Goal: Task Accomplishment & Management: Use online tool/utility

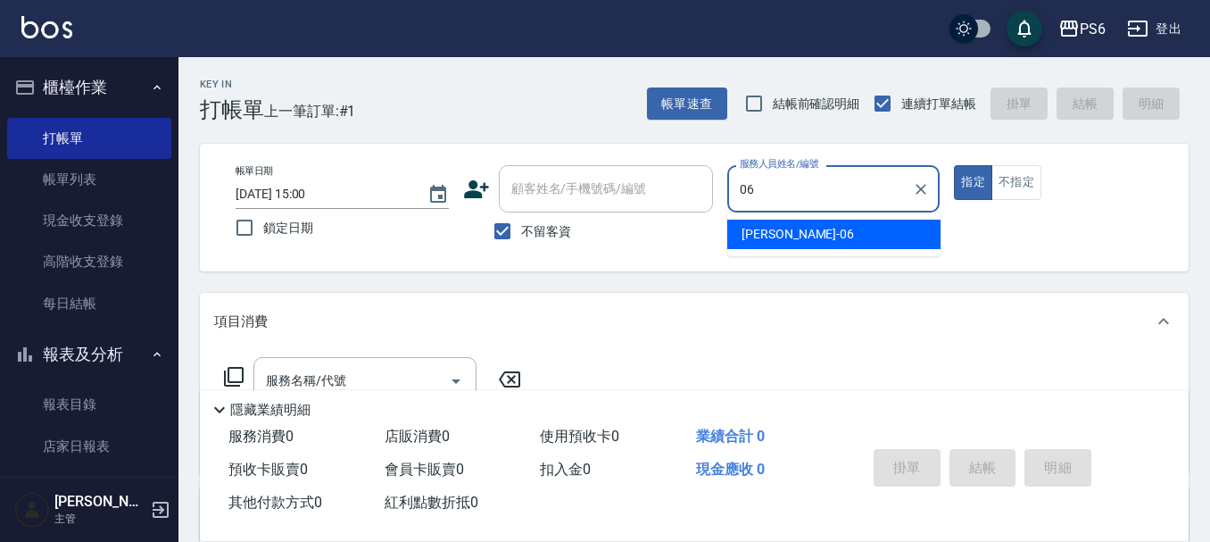
type input "06"
type button "true"
type input "[PERSON_NAME]-06"
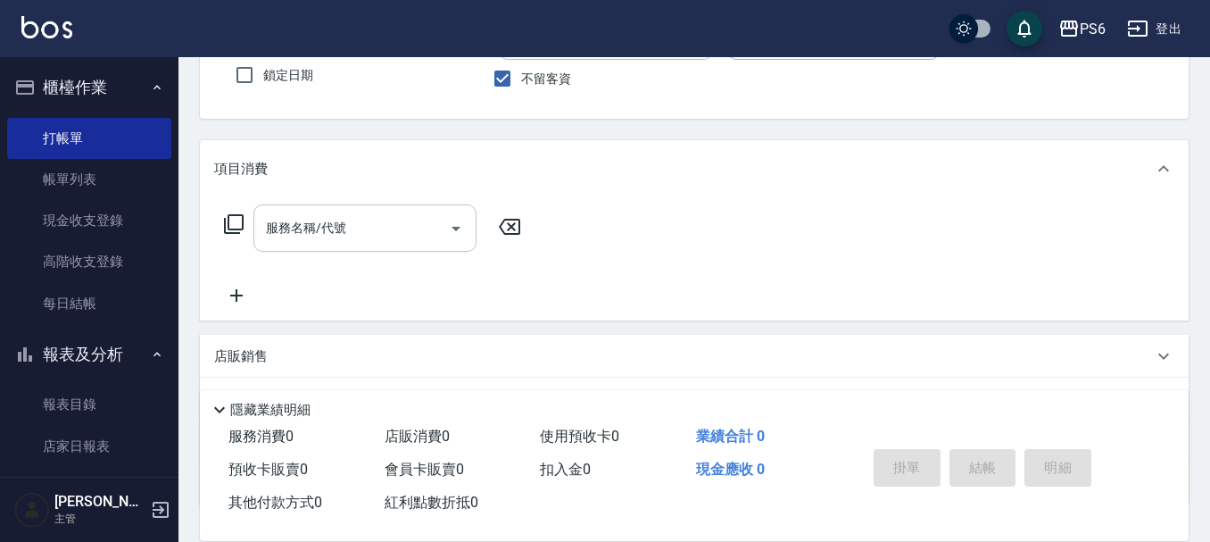
scroll to position [178, 0]
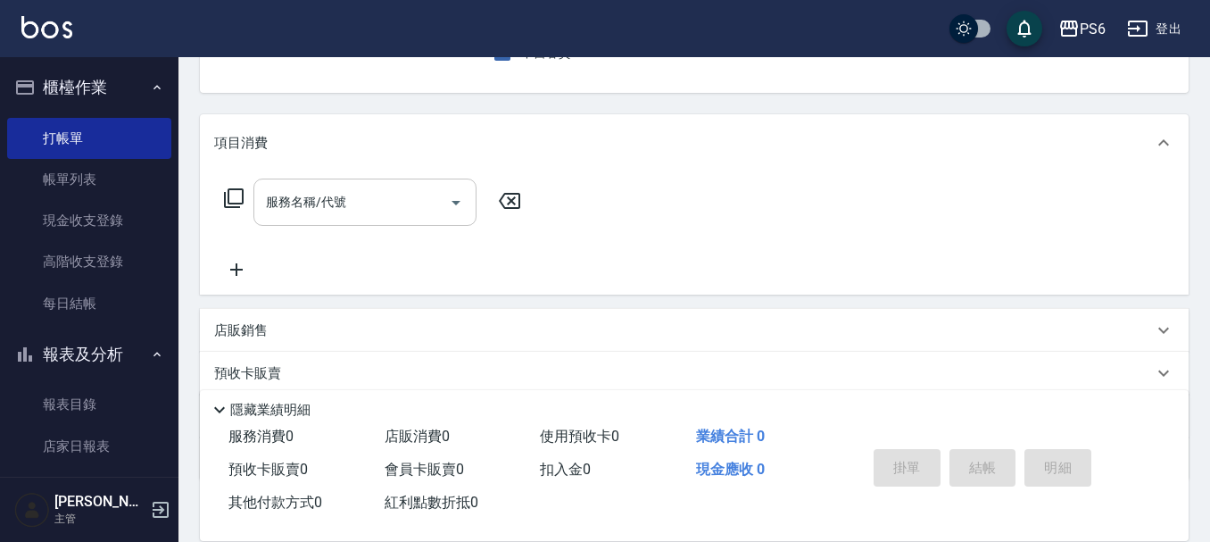
click at [337, 188] on input "服務名稱/代號" at bounding box center [351, 201] width 180 height 31
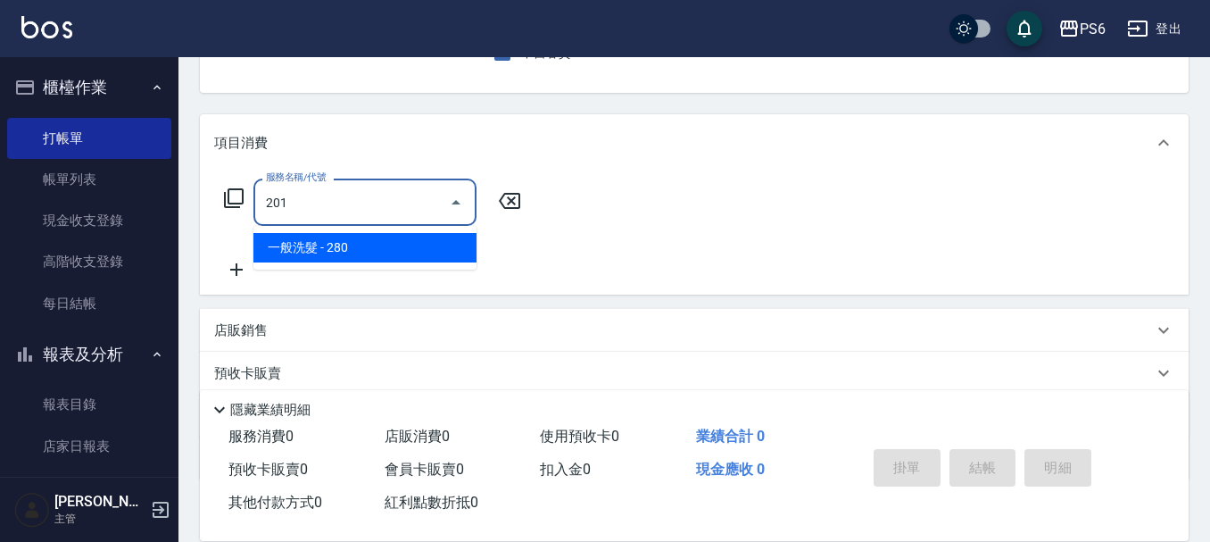
type input "一般洗髮(201)"
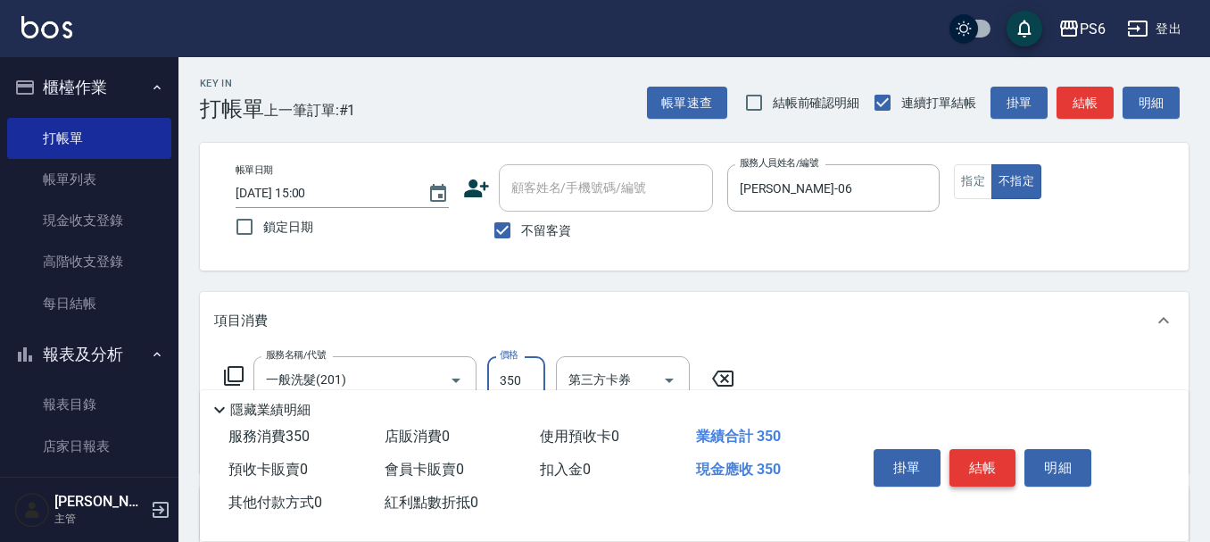
scroll to position [0, 0]
type input "350"
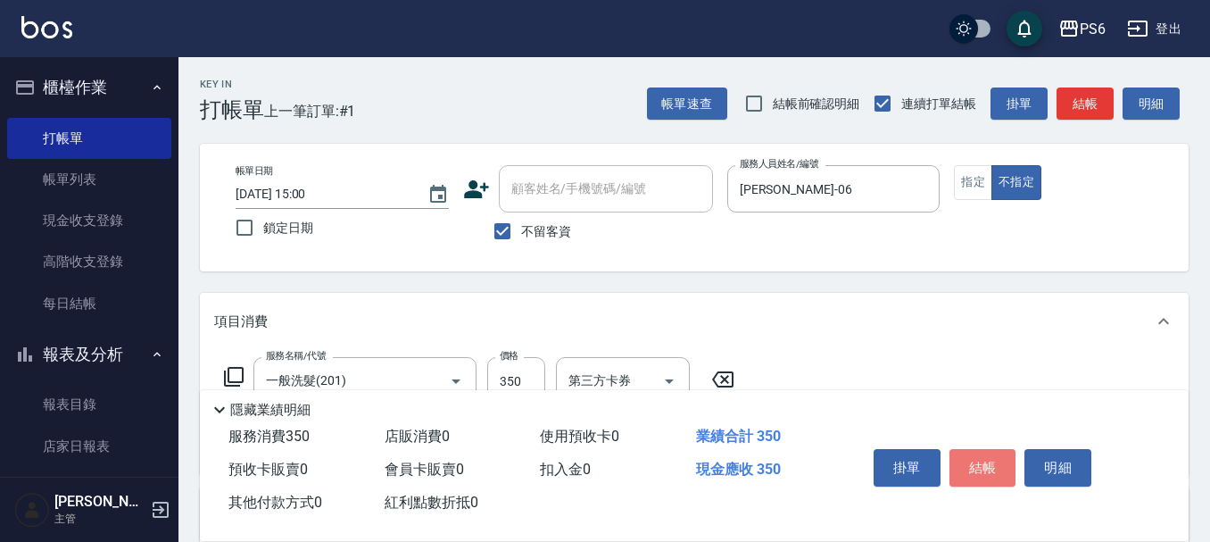
drag, startPoint x: 980, startPoint y: 458, endPoint x: 982, endPoint y: 449, distance: 9.3
click at [980, 454] on button "結帳" at bounding box center [982, 467] width 67 height 37
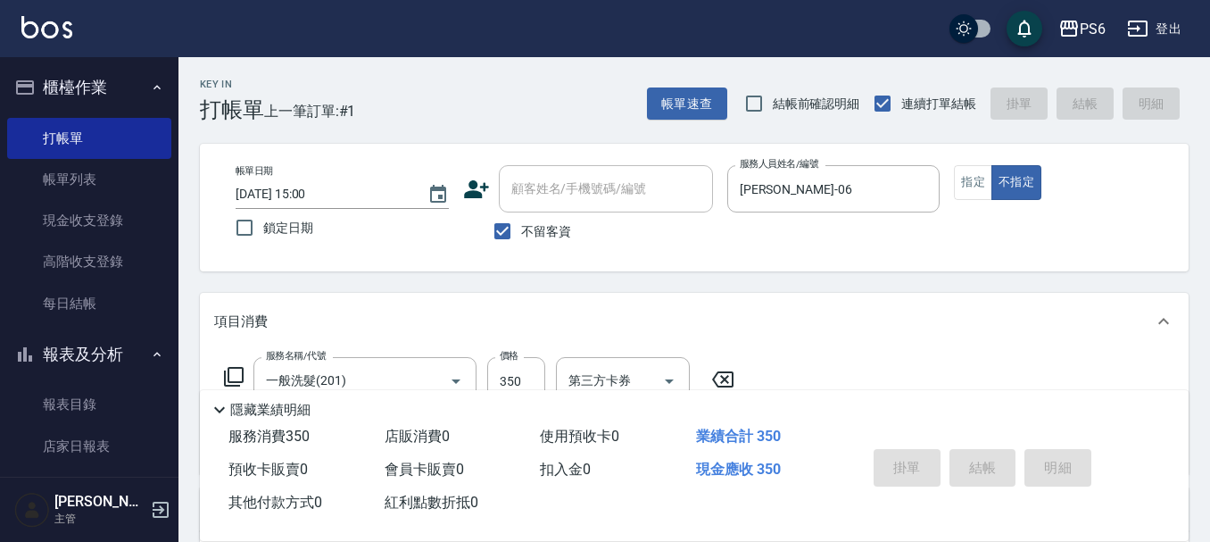
type input "[DATE] 18:23"
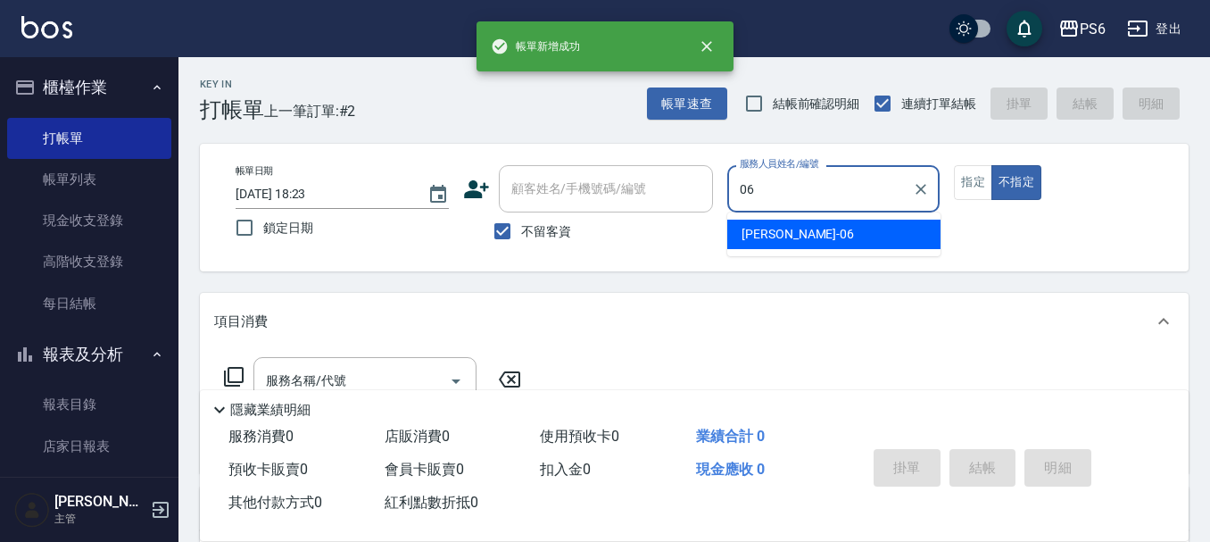
type input "[PERSON_NAME]-06"
type button "false"
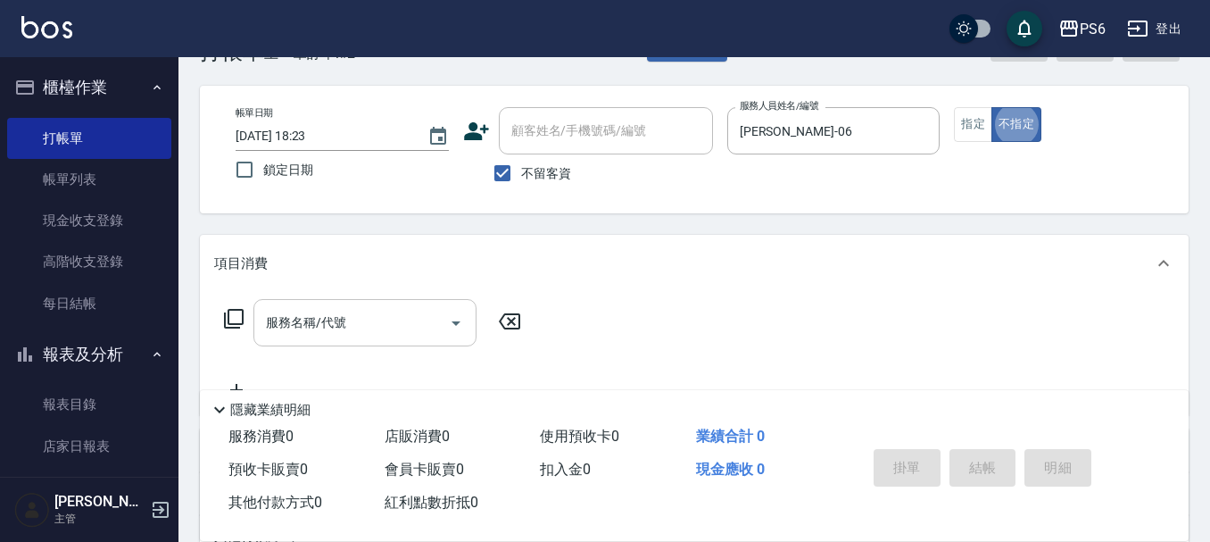
scroll to position [89, 0]
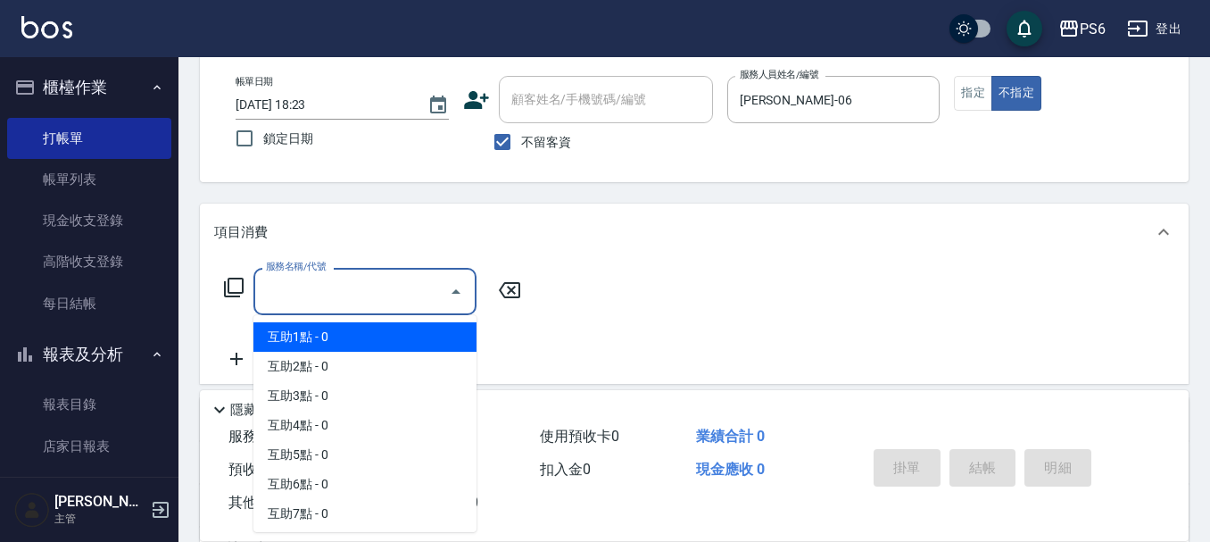
click at [381, 286] on input "服務名稱/代號" at bounding box center [351, 291] width 180 height 31
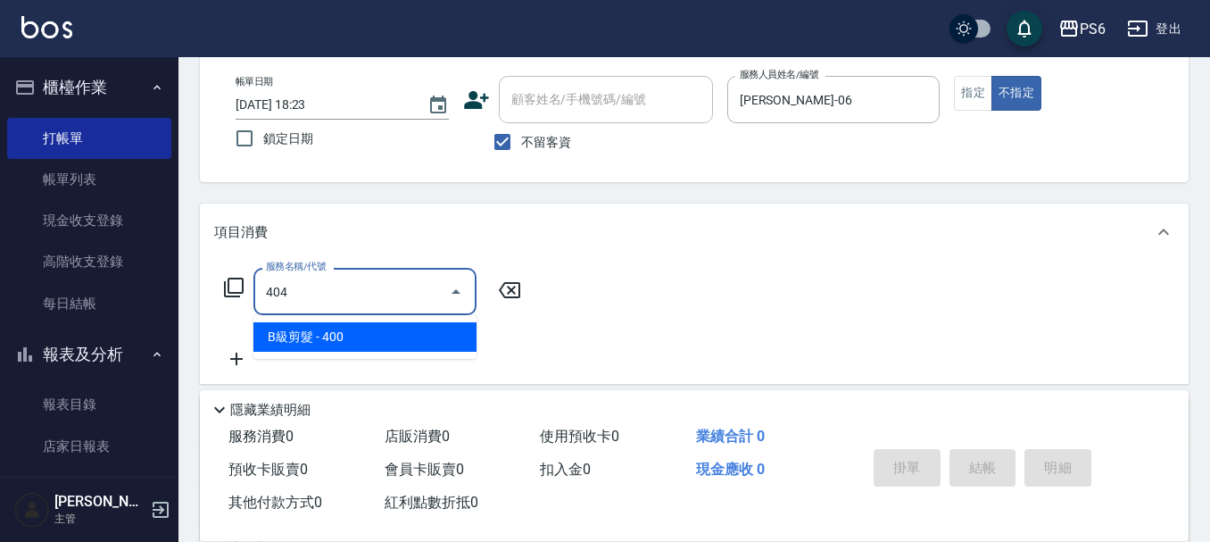
type input "B級剪髮(404)"
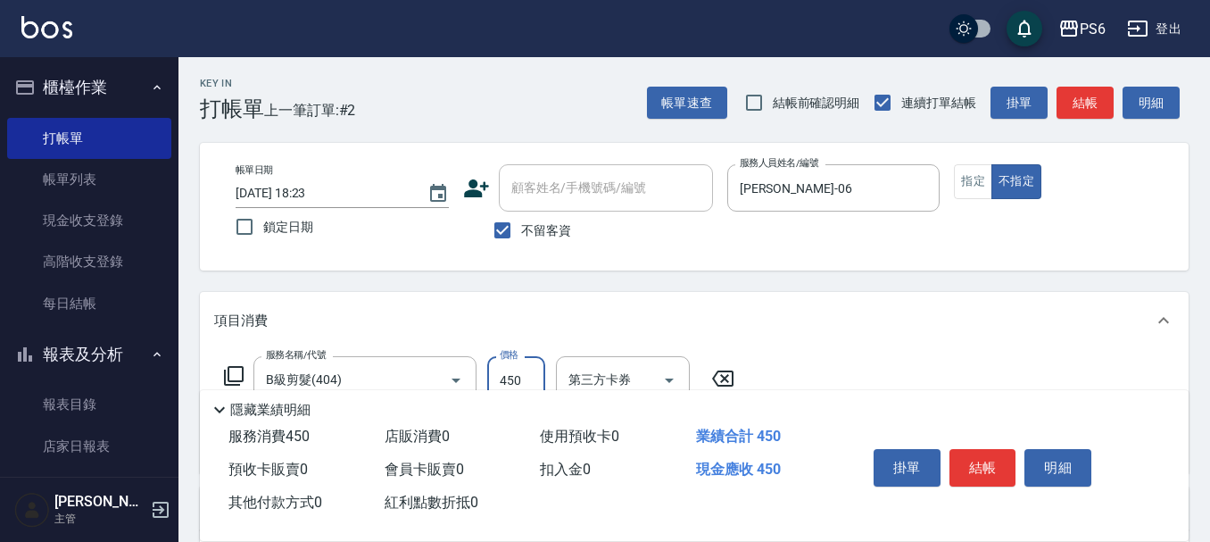
scroll to position [0, 0]
type input "450"
click at [969, 207] on div "帳單日期 [DATE] 18:23 鎖定日期 顧客姓名/手機號碼/編號 顧客姓名/手機號碼/編號 不留客資 服務人員姓名/編號 [PERSON_NAME]-0…" at bounding box center [694, 207] width 946 height 85
click at [981, 186] on button "指定" at bounding box center [973, 182] width 38 height 35
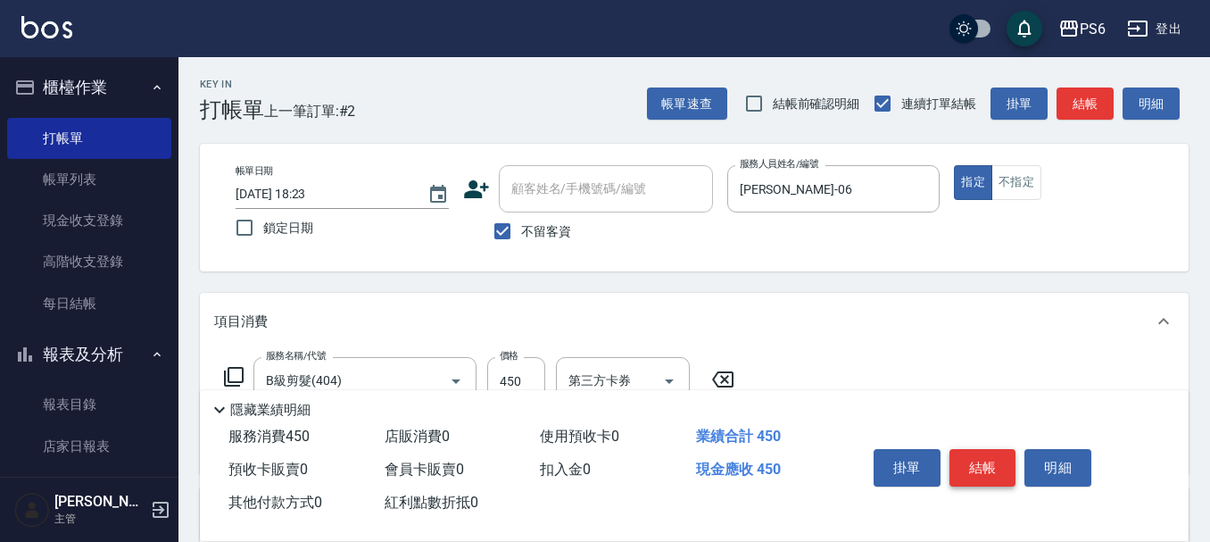
click at [975, 449] on button "結帳" at bounding box center [982, 467] width 67 height 37
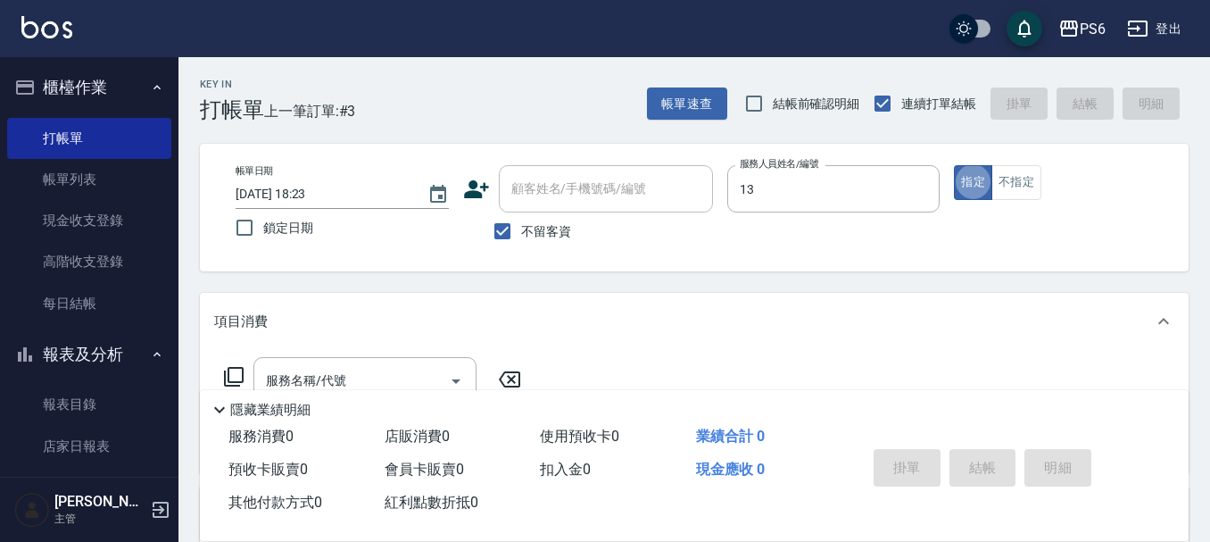
type input "[PERSON_NAME]-13"
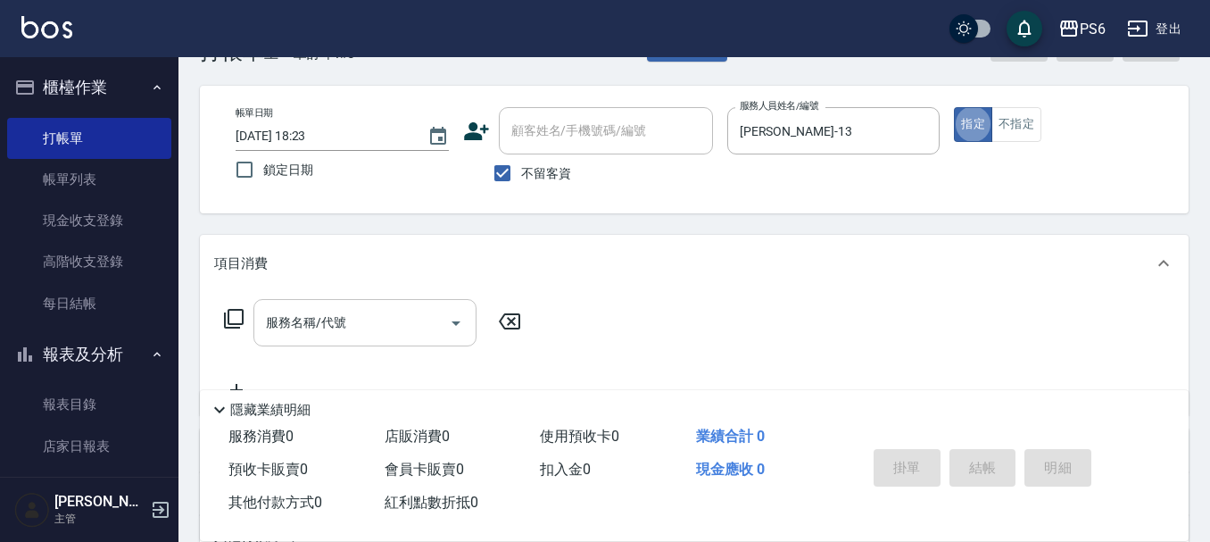
scroll to position [89, 0]
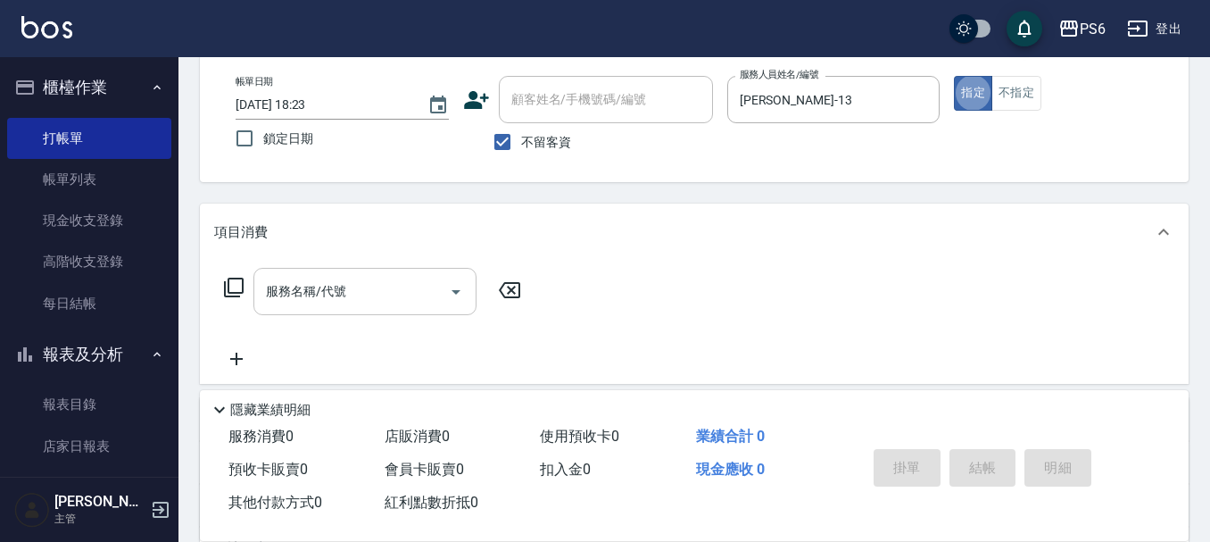
click at [326, 288] on input "服務名稱/代號" at bounding box center [351, 291] width 180 height 31
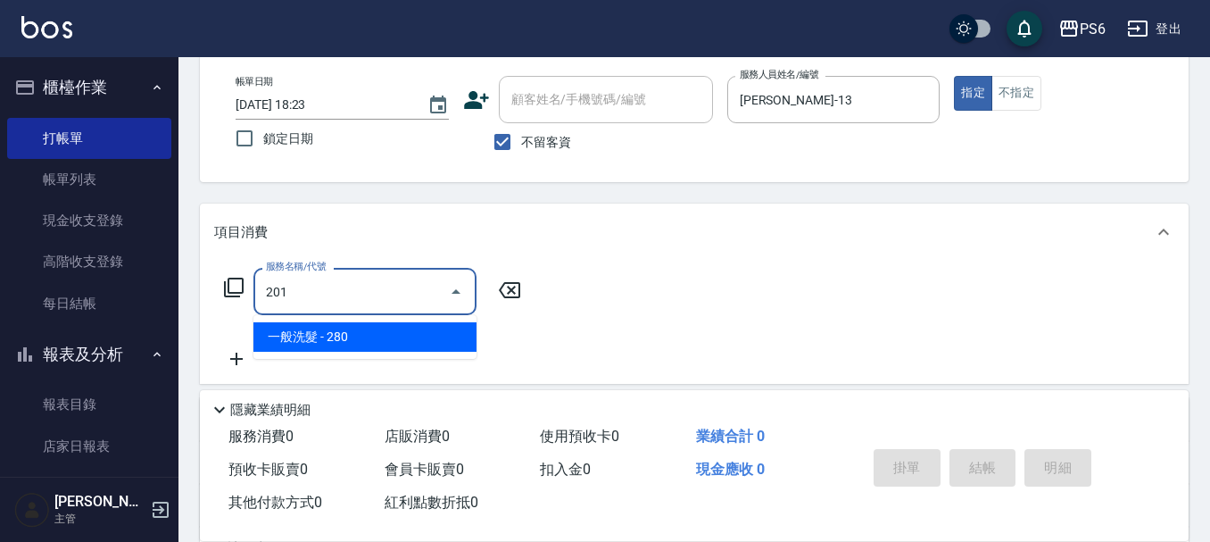
type input "一般洗髮(201)"
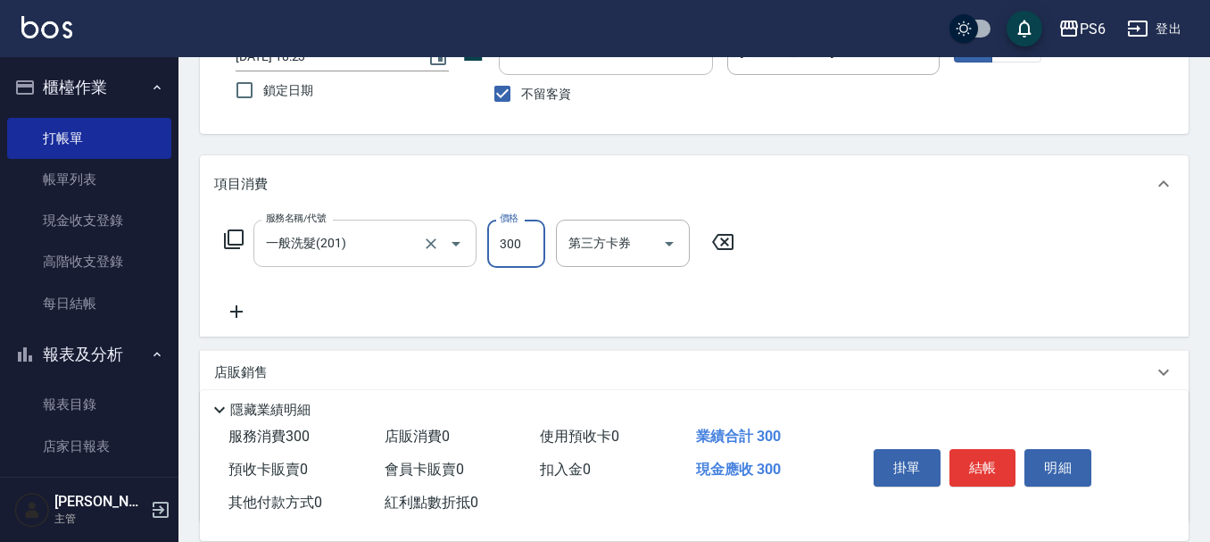
scroll to position [268, 0]
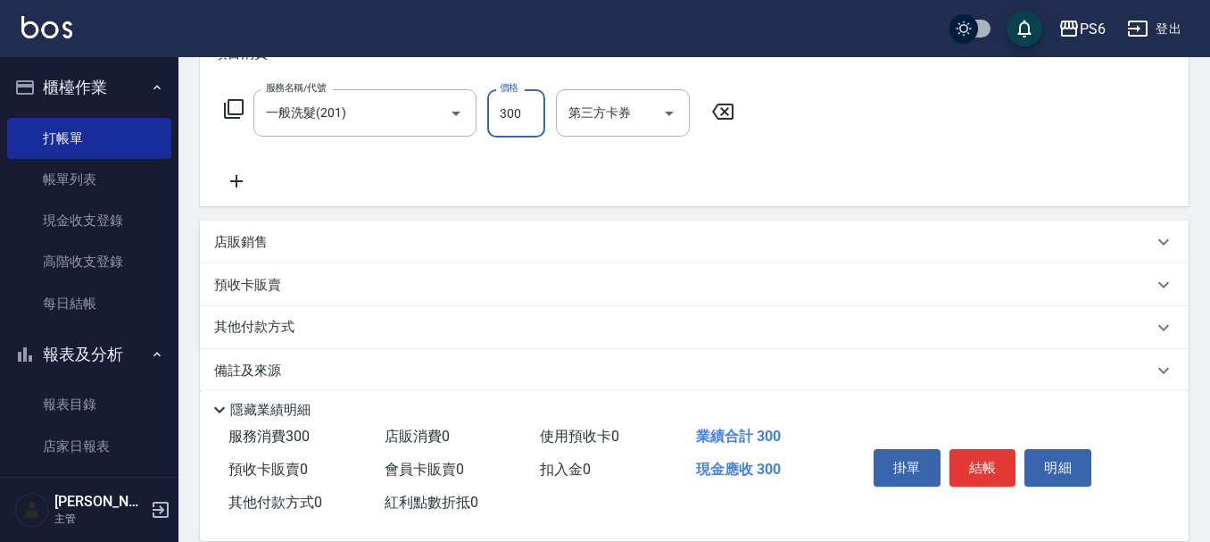
type input "300"
click at [232, 182] on icon at bounding box center [236, 181] width 12 height 12
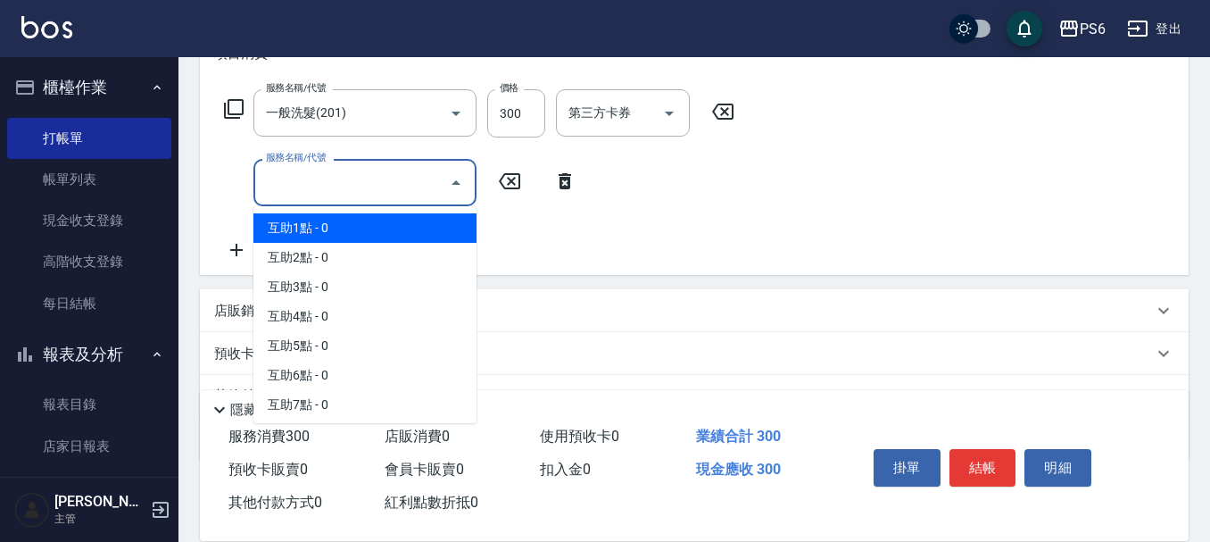
click at [362, 181] on input "服務名稱/代號" at bounding box center [351, 182] width 180 height 31
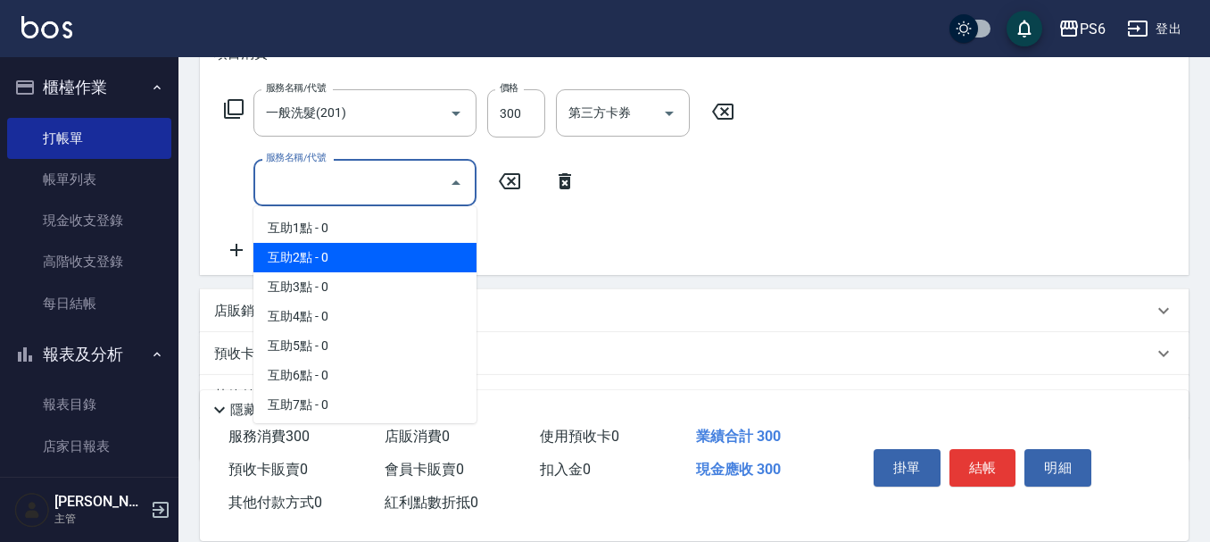
click at [350, 238] on ul "互助1點 - 0 互助2點 - 0 互助3點 - 0 互助4點 - 0 互助5點 - 0 互助6點 - 0 互助7點 - 0 互助8點 - 0 蝦皮卷 - 3…" at bounding box center [364, 314] width 223 height 217
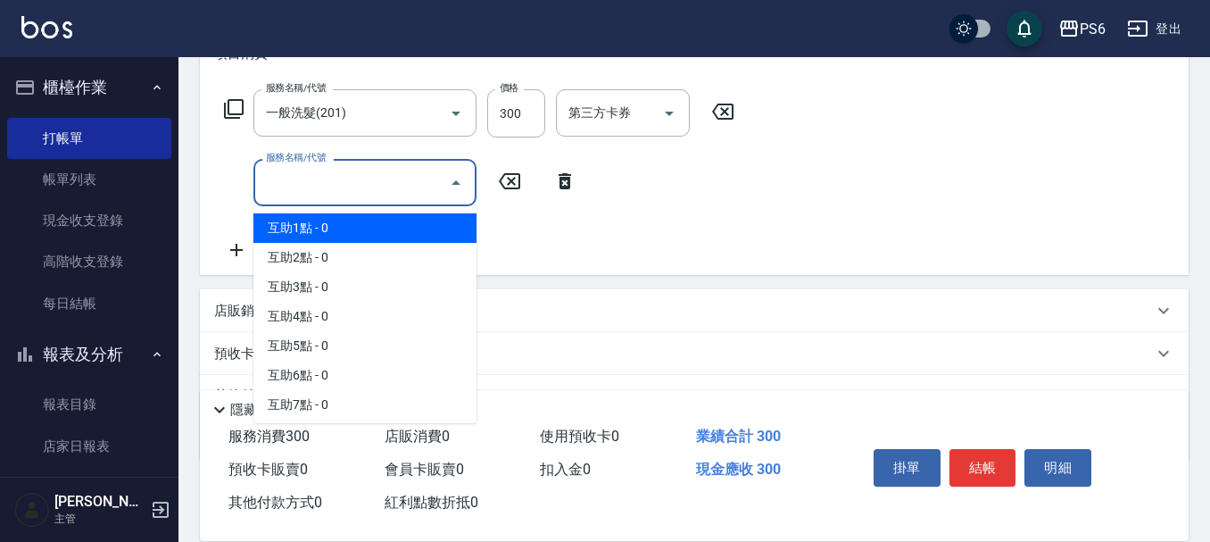
click at [355, 222] on span "互助1點 - 0" at bounding box center [364, 227] width 223 height 29
type input "互助1點(1)"
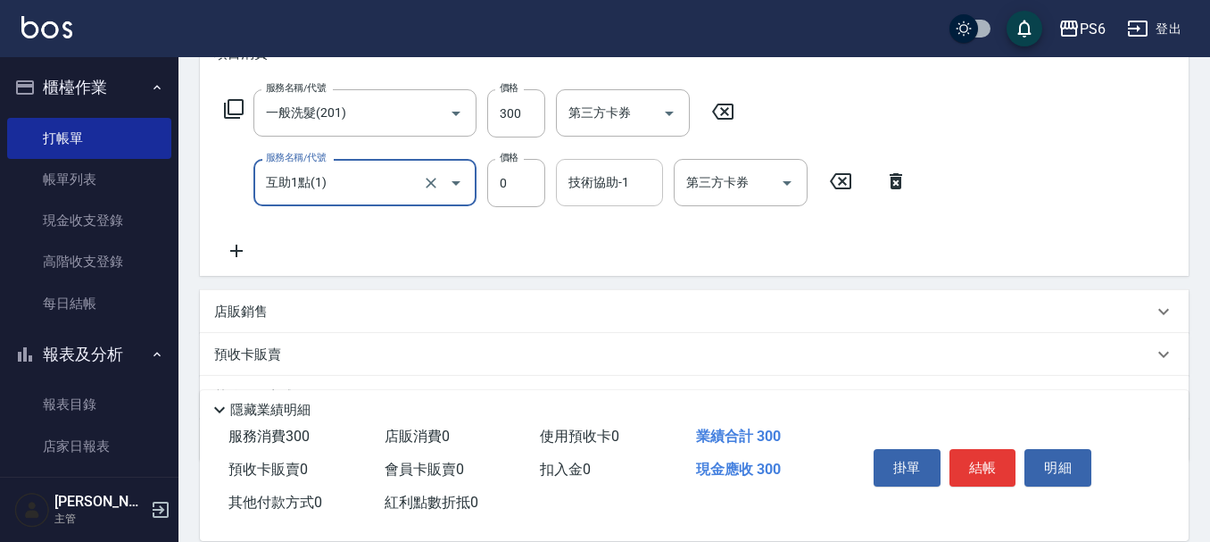
click at [616, 165] on div "技術協助-1" at bounding box center [609, 182] width 107 height 47
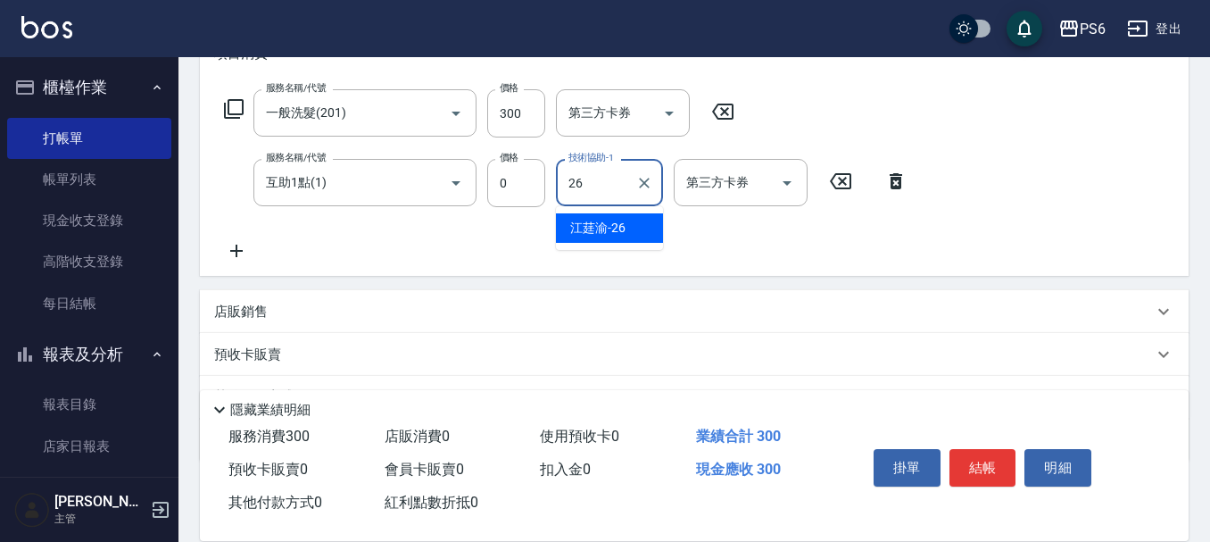
type input "[PERSON_NAME]-26"
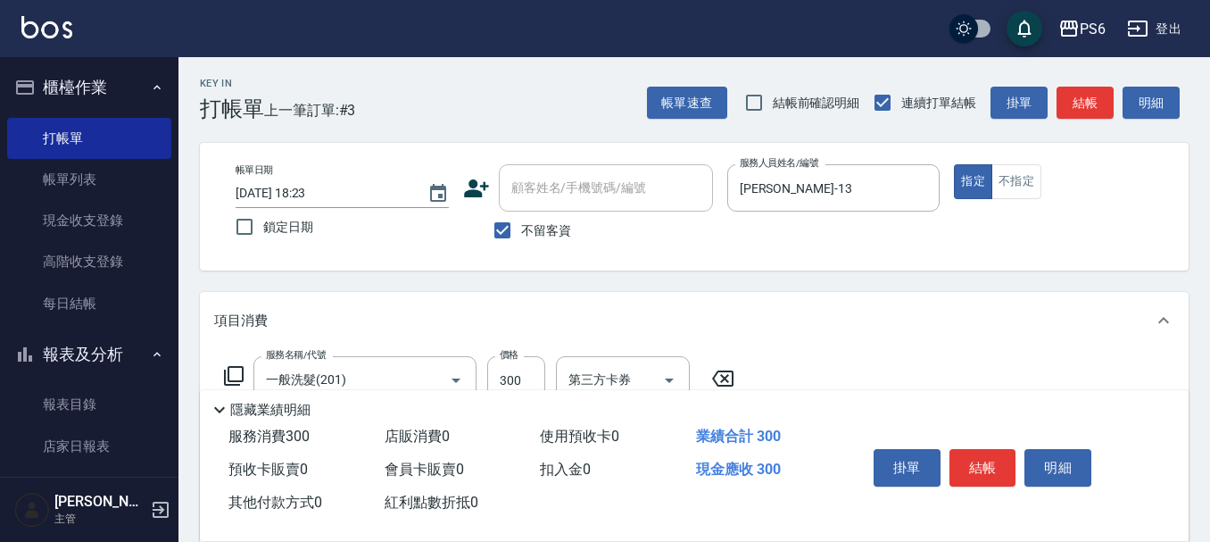
scroll to position [0, 0]
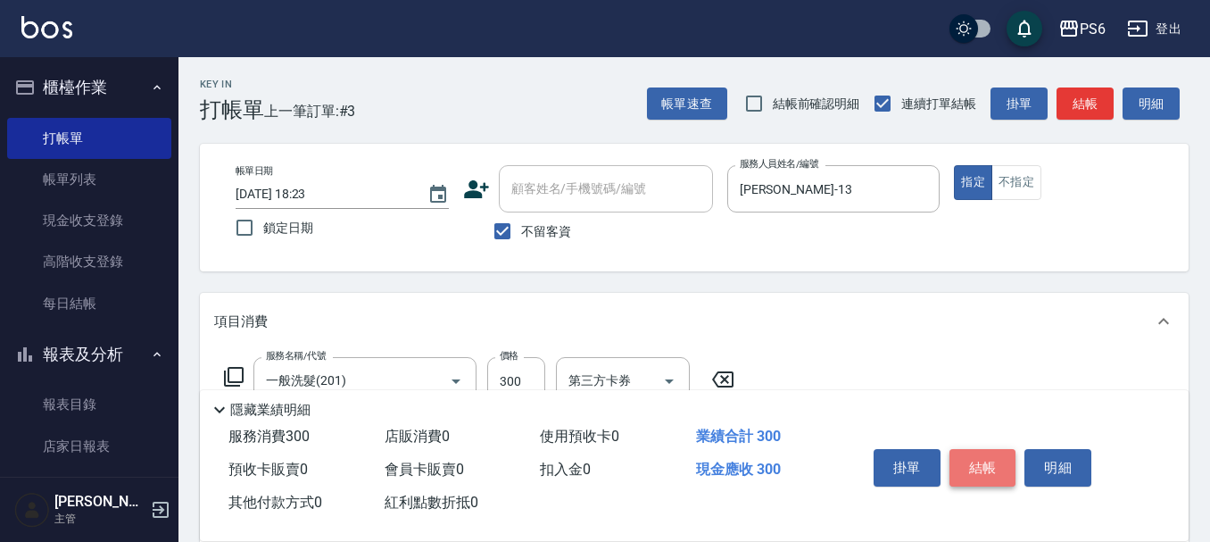
click at [972, 456] on button "結帳" at bounding box center [982, 467] width 67 height 37
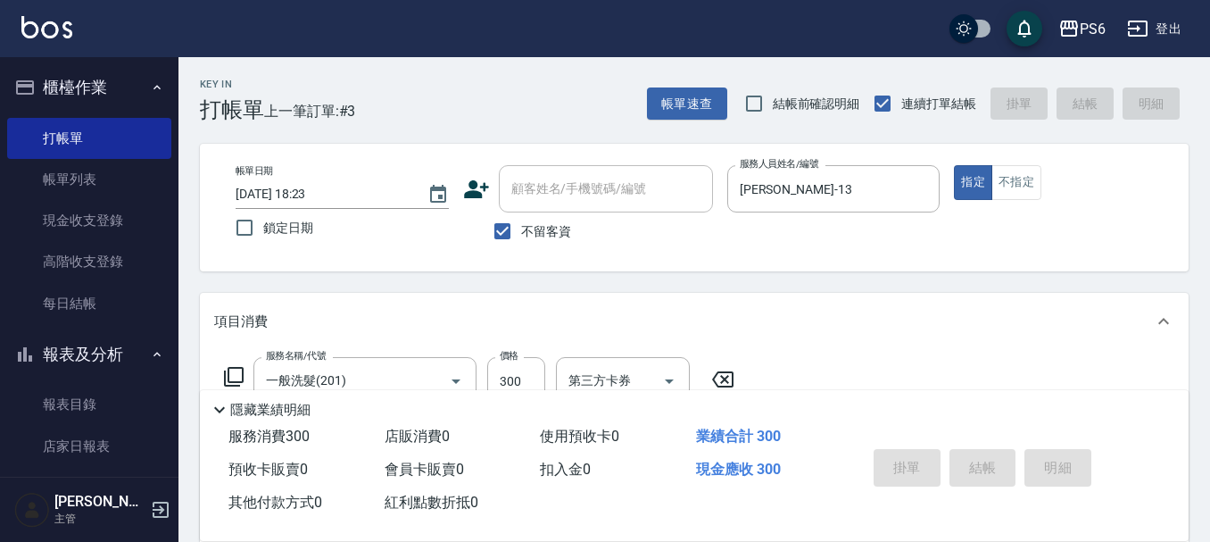
type input "[DATE] 18:24"
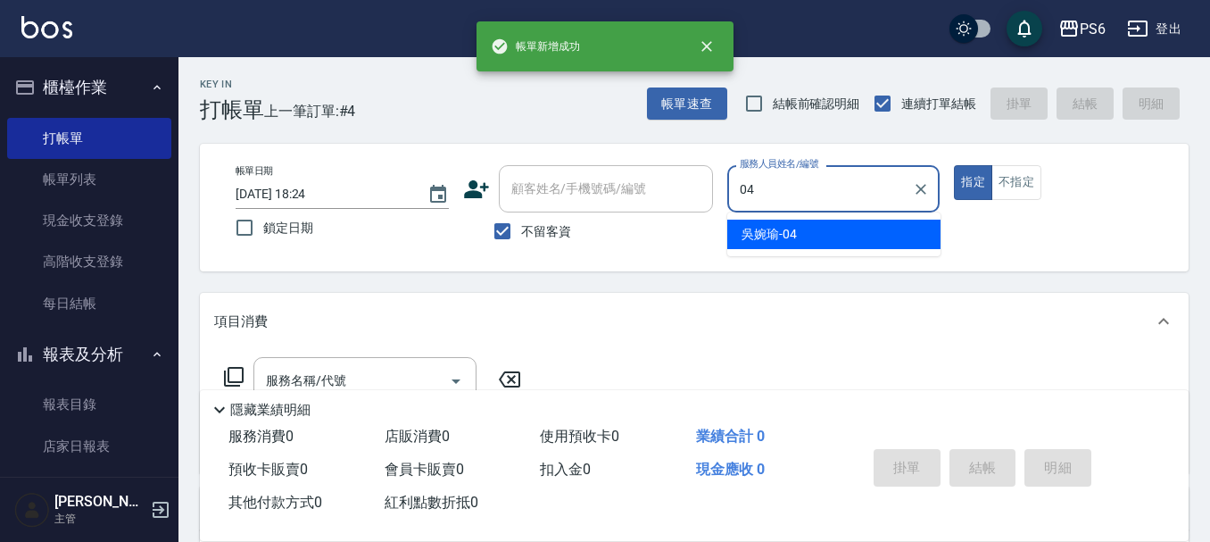
type input "[PERSON_NAME]-04"
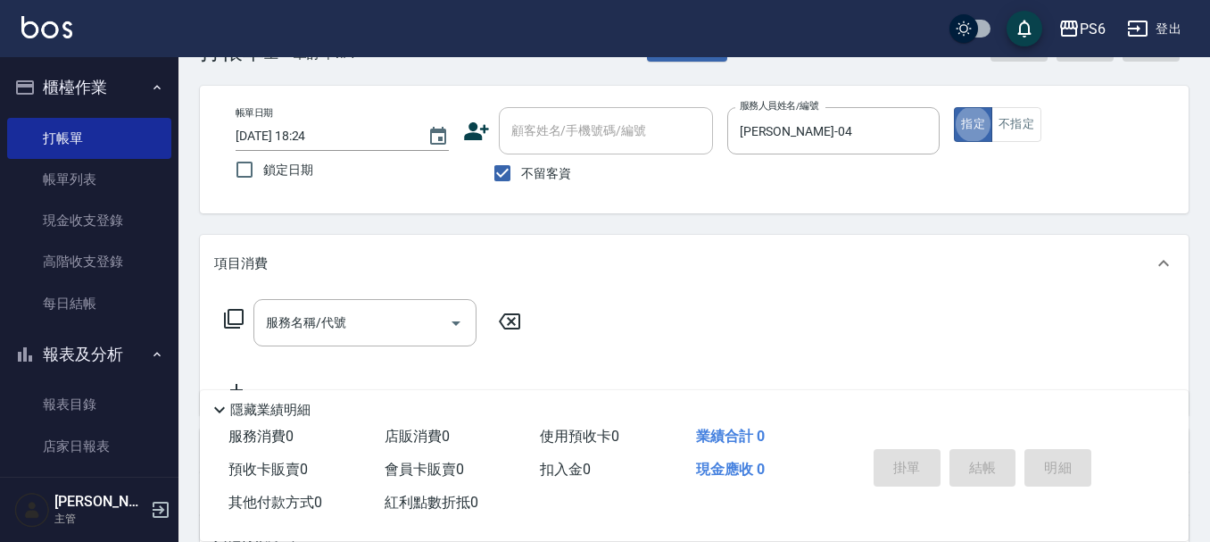
scroll to position [89, 0]
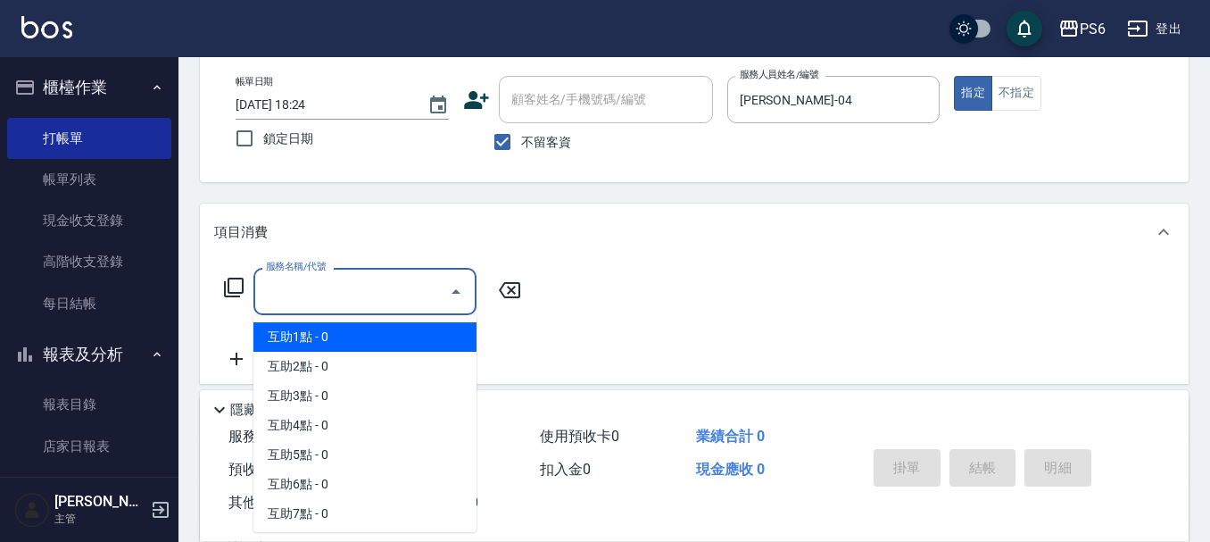
click at [390, 291] on input "服務名稱/代號" at bounding box center [351, 291] width 180 height 31
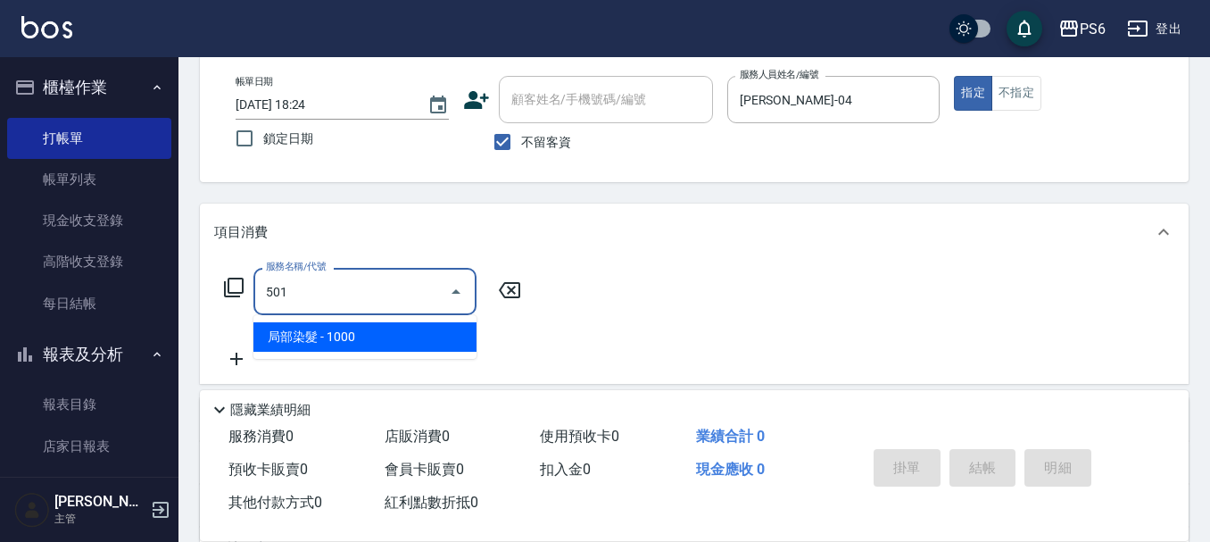
type input "局部染髮(501)"
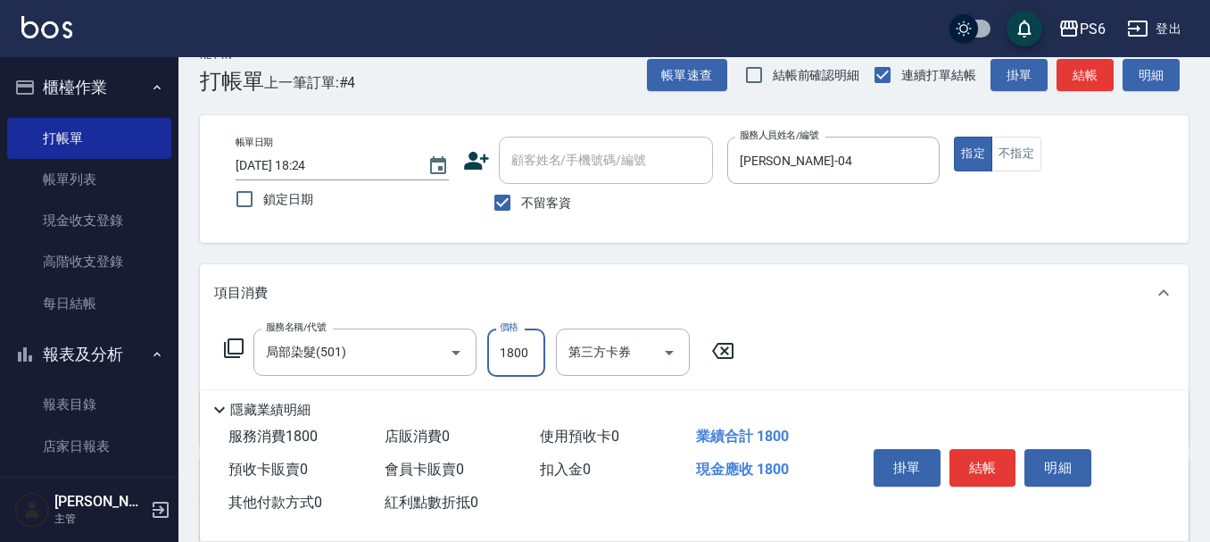
scroll to position [0, 0]
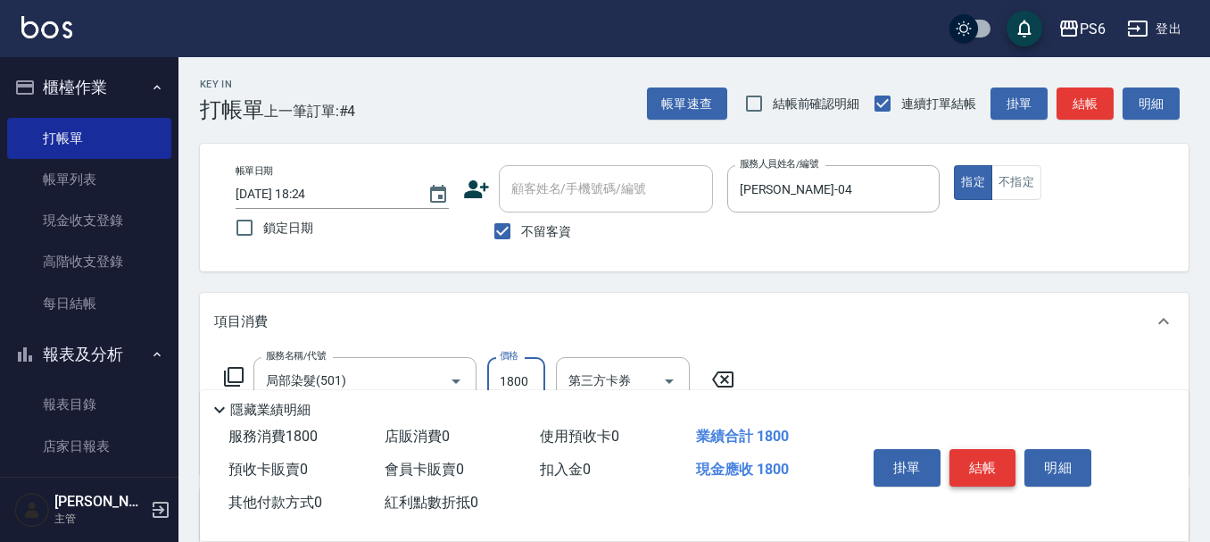
type input "1800"
drag, startPoint x: 1007, startPoint y: 462, endPoint x: 1018, endPoint y: 451, distance: 16.4
click at [1007, 462] on button "結帳" at bounding box center [982, 467] width 67 height 37
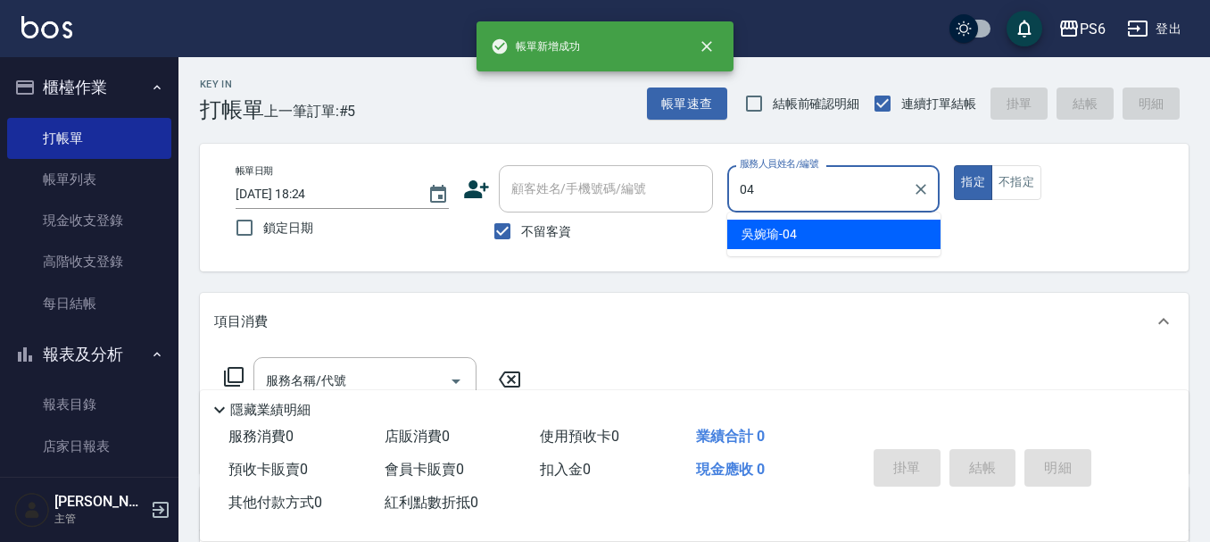
type input "[PERSON_NAME]-04"
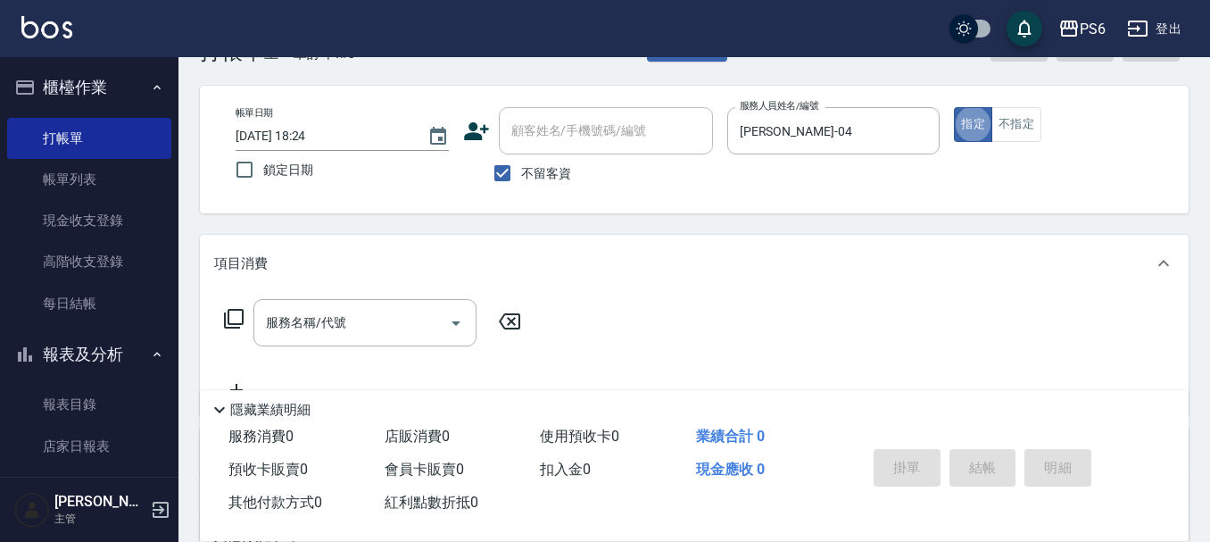
scroll to position [89, 0]
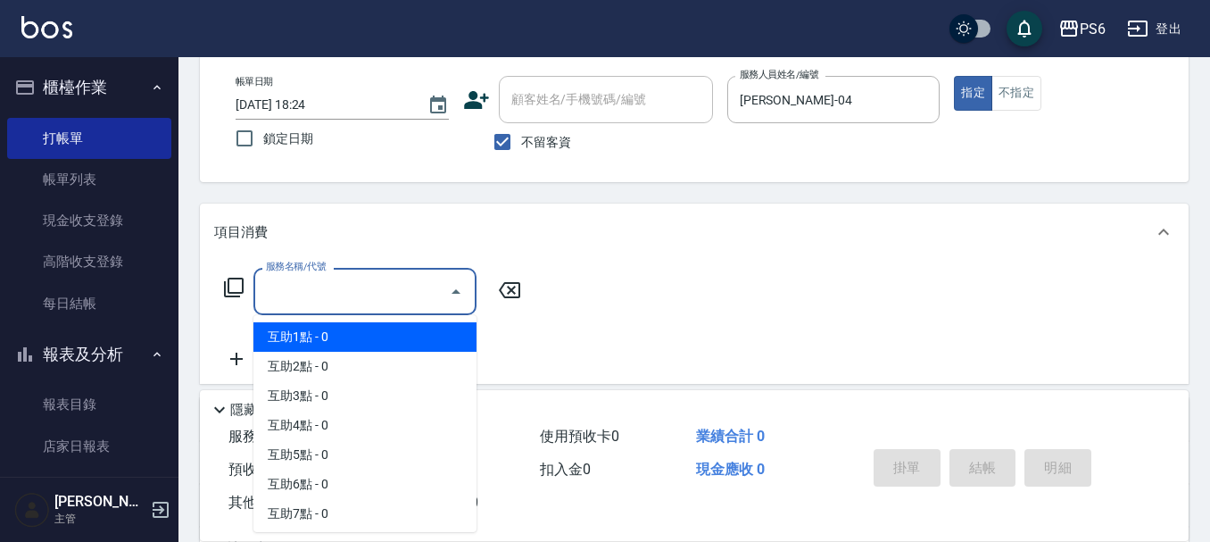
click at [309, 287] on input "服務名稱/代號" at bounding box center [351, 291] width 180 height 31
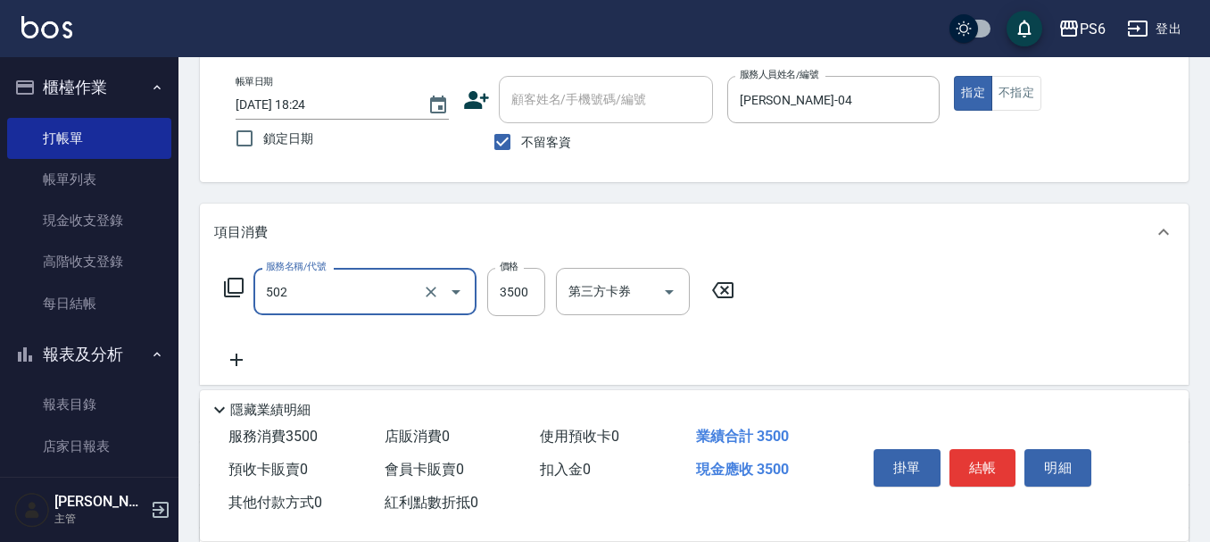
type input "水漾染髮(502)"
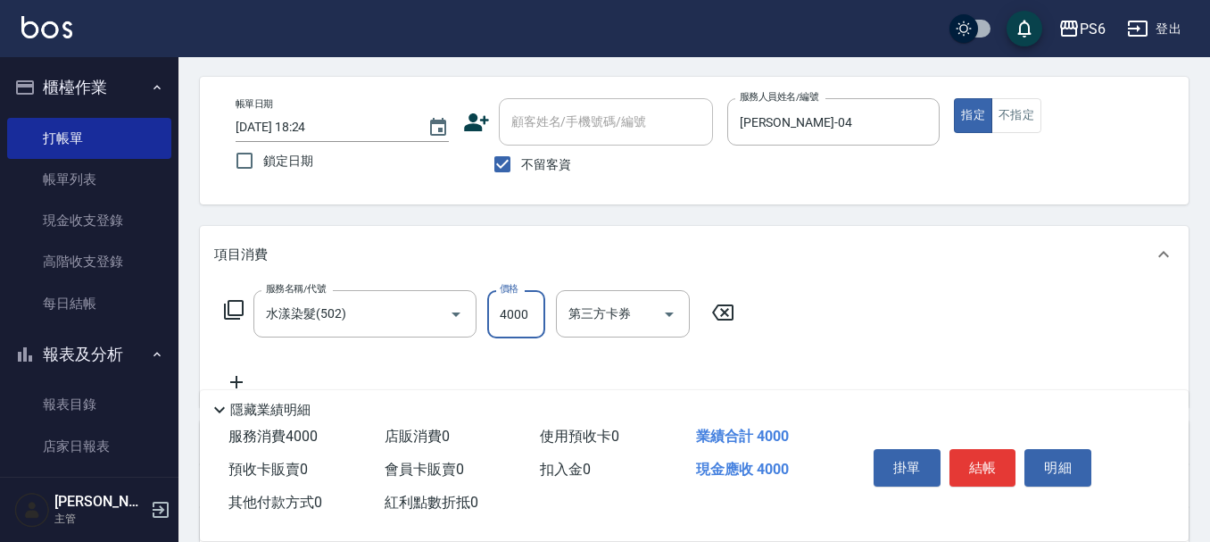
scroll to position [0, 0]
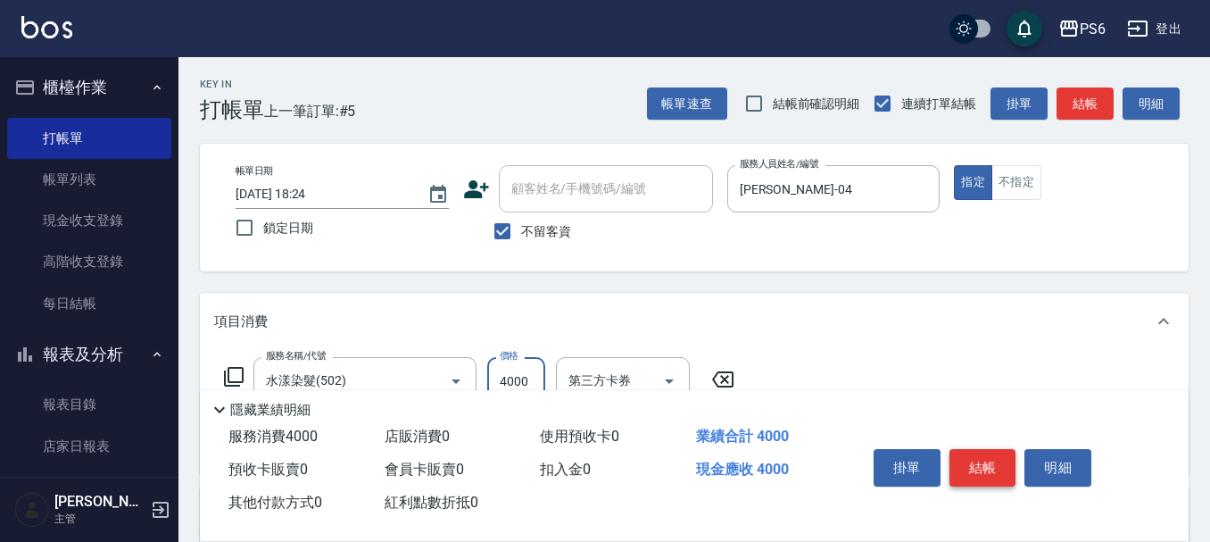
type input "4000"
click at [982, 464] on button "結帳" at bounding box center [982, 467] width 67 height 37
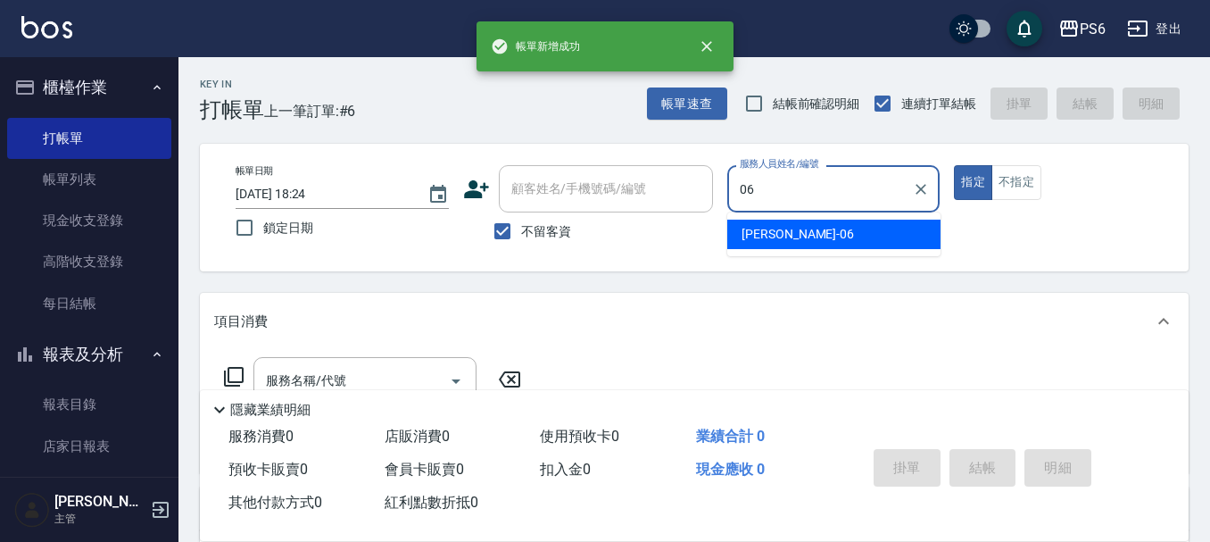
type input "[PERSON_NAME]-06"
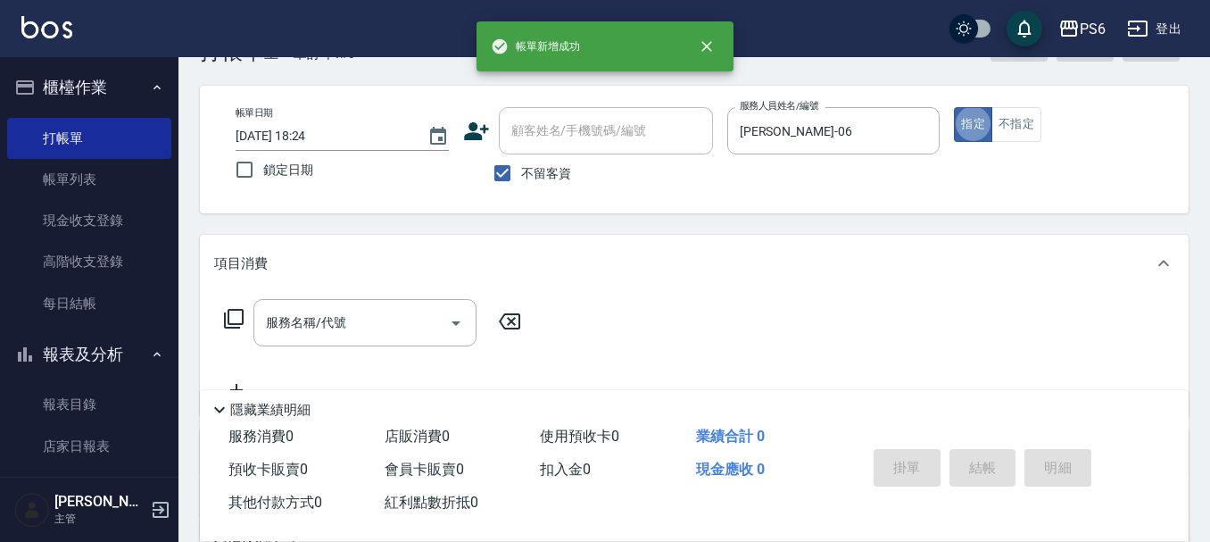
scroll to position [89, 0]
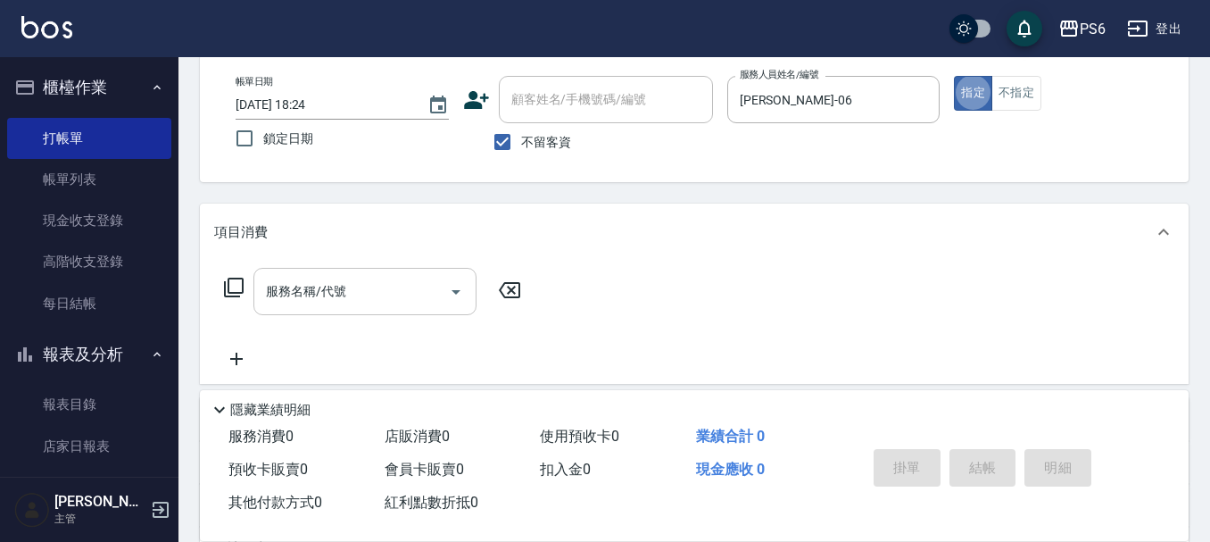
click at [369, 275] on div "服務名稱/代號" at bounding box center [364, 291] width 223 height 47
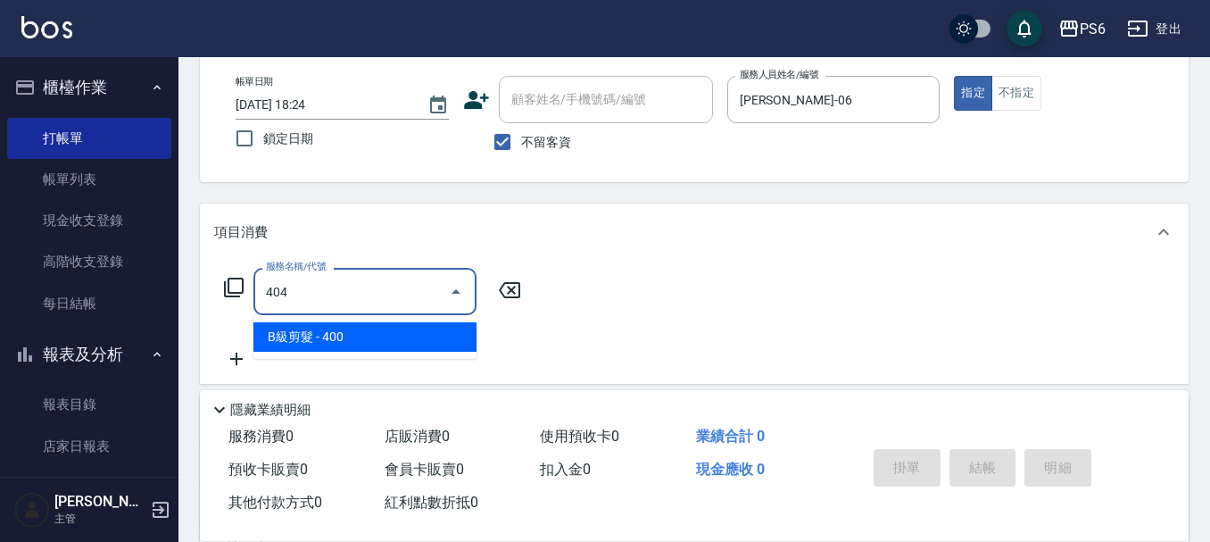
type input "B級剪髮(404)"
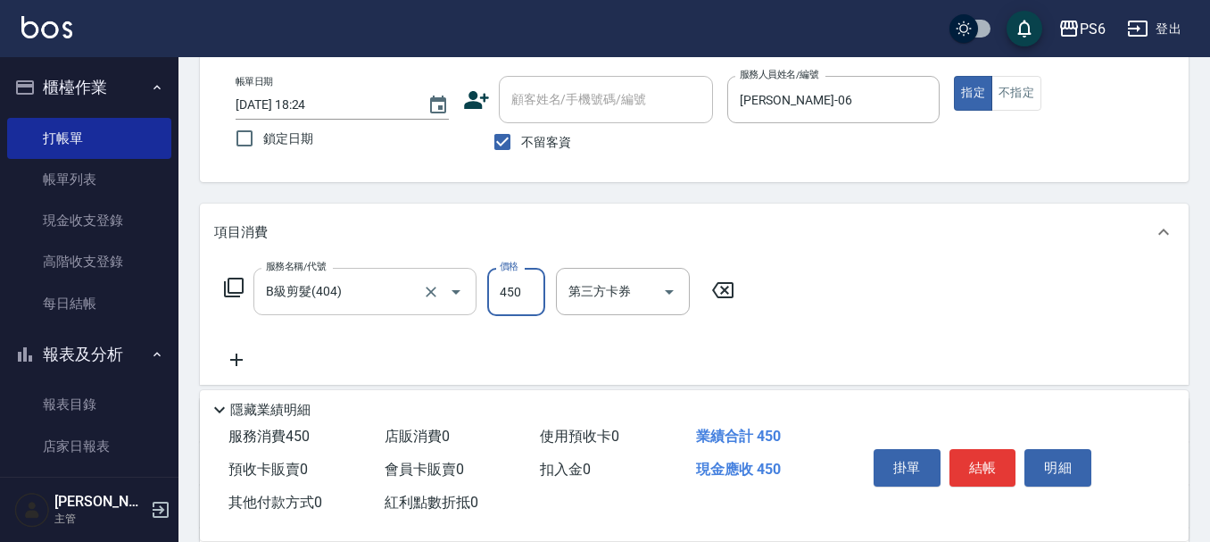
type input "450"
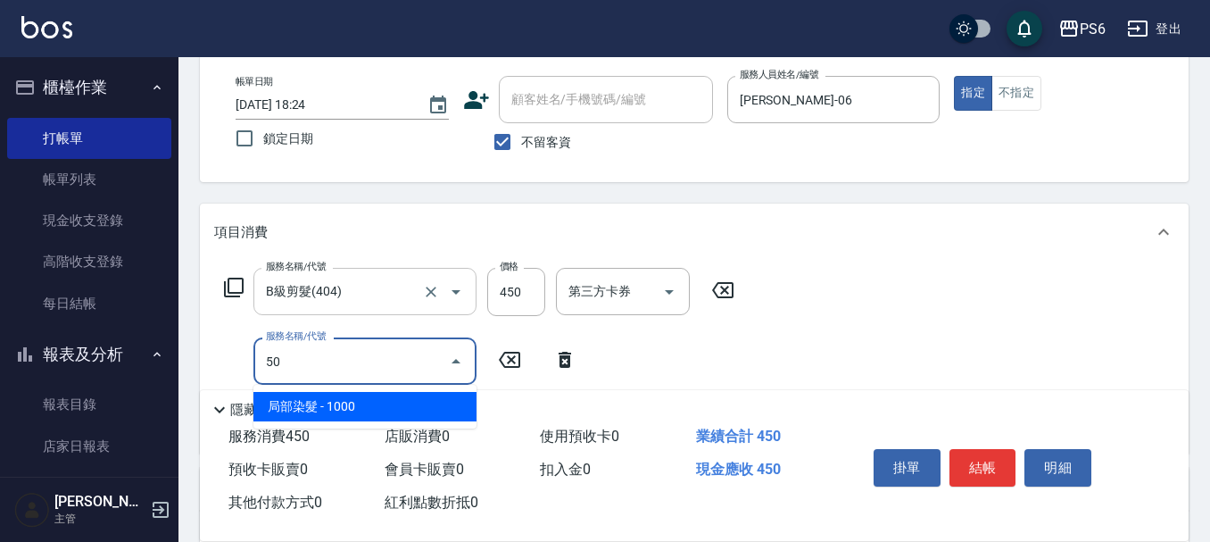
type input "5"
type input "二劑式護髮(M)(612)"
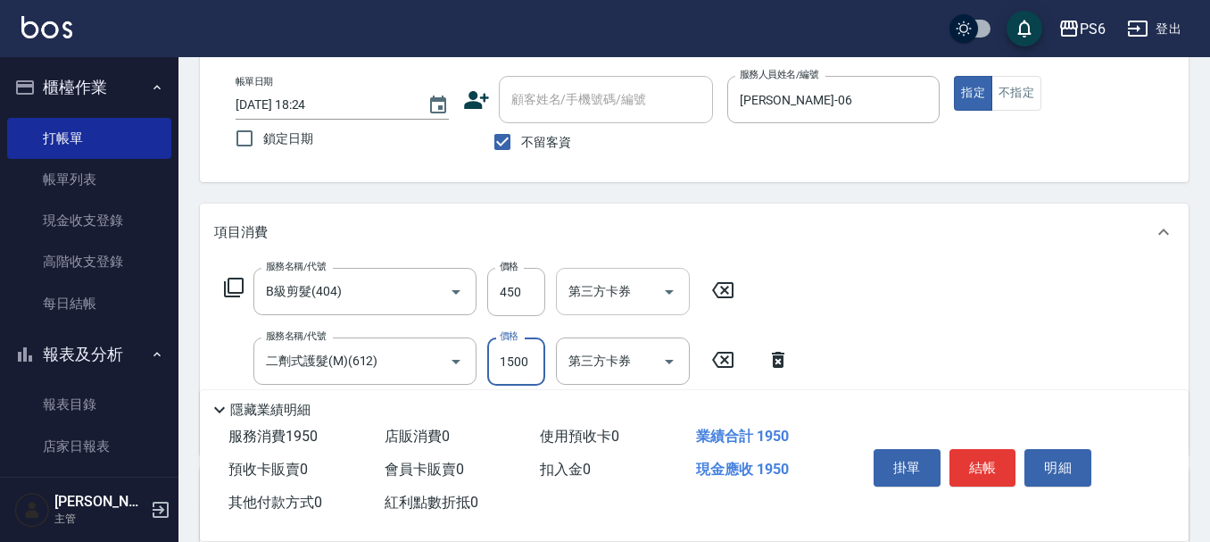
scroll to position [0, 0]
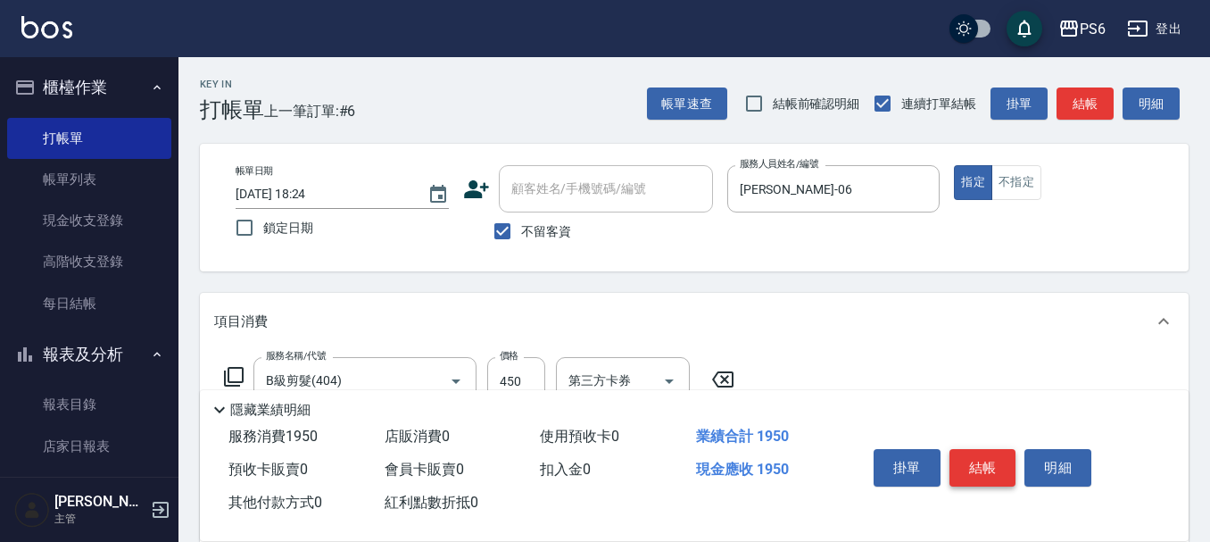
type input "1500"
click at [982, 452] on button "結帳" at bounding box center [982, 467] width 67 height 37
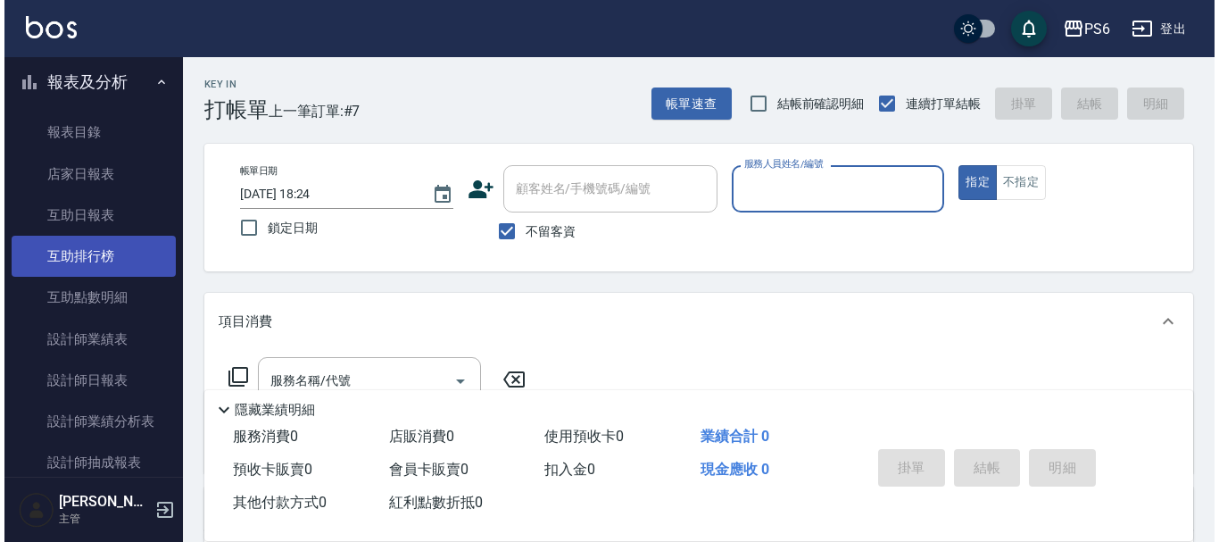
scroll to position [357, 0]
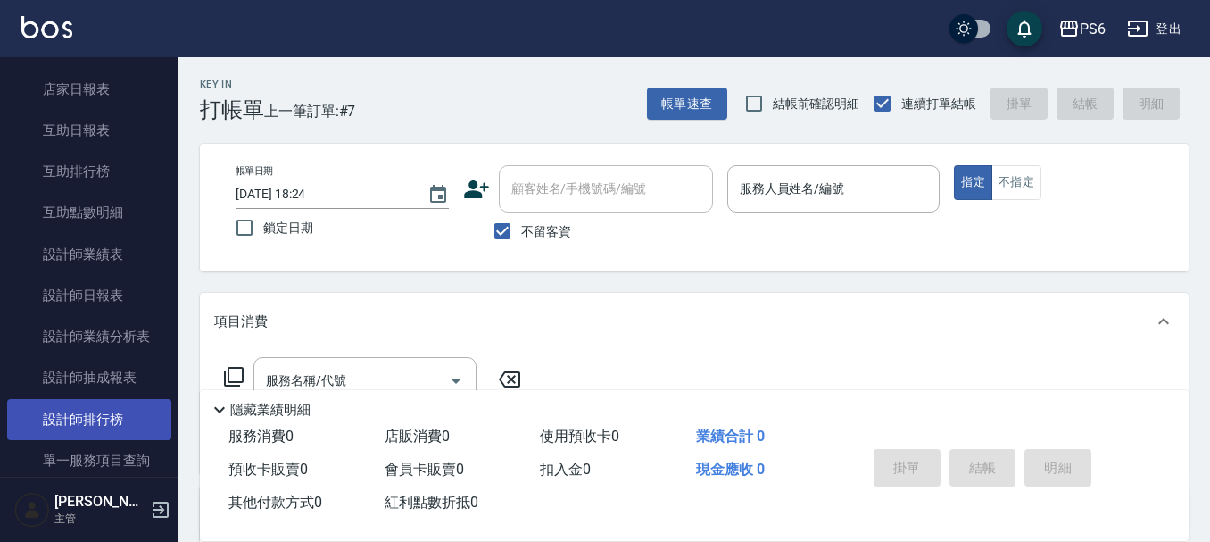
click at [66, 418] on link "設計師排行榜" at bounding box center [89, 419] width 164 height 41
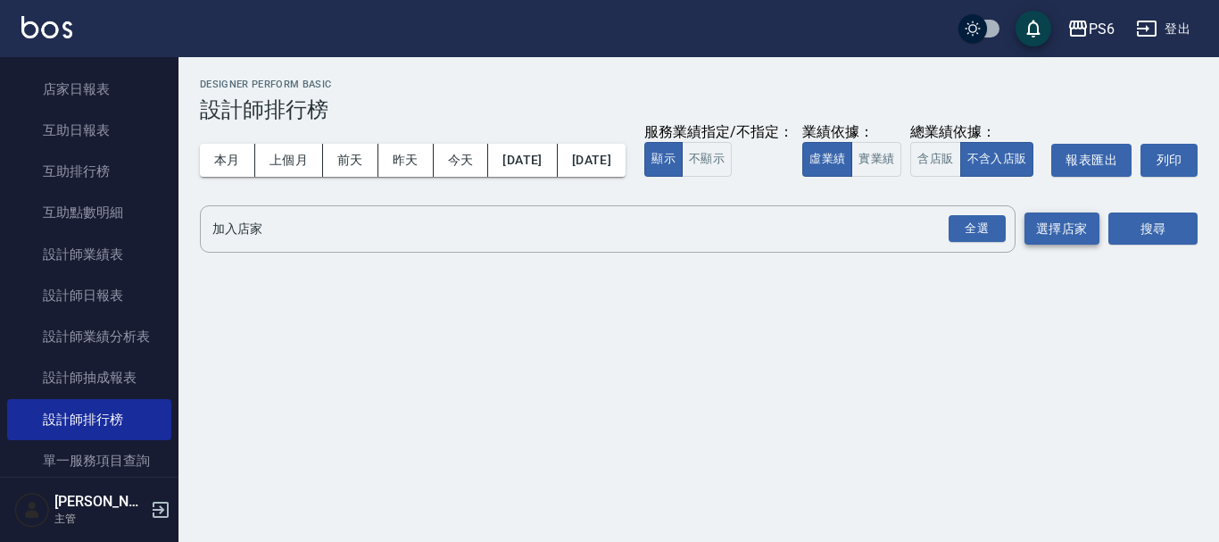
drag, startPoint x: 970, startPoint y: 270, endPoint x: 1049, endPoint y: 265, distance: 79.6
click at [972, 243] on div "全選" at bounding box center [977, 229] width 57 height 28
click at [1131, 246] on button "搜尋" at bounding box center [1152, 229] width 89 height 33
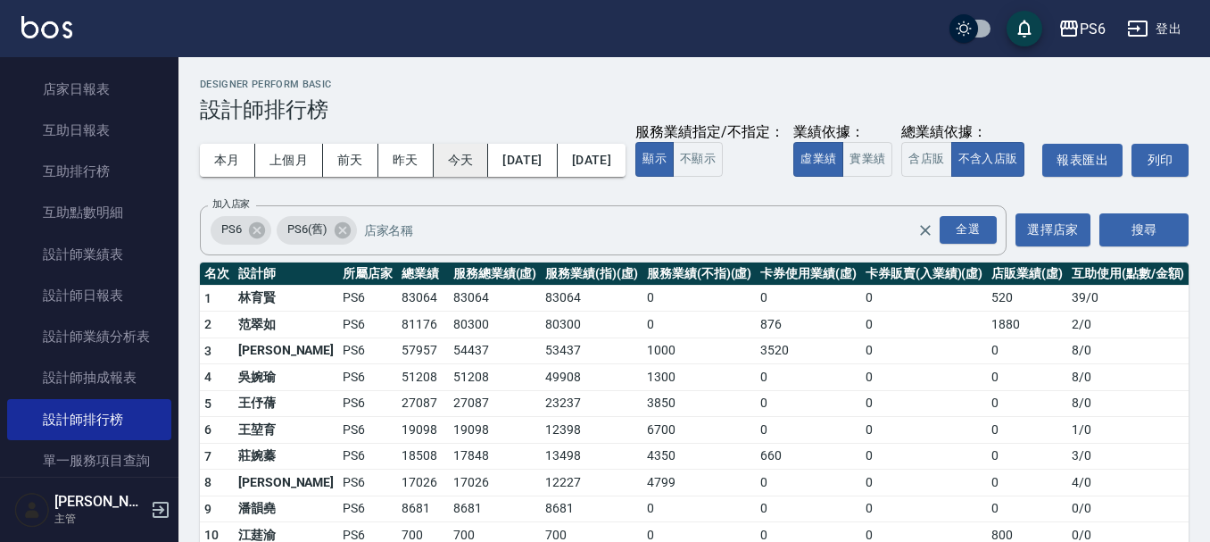
click at [459, 156] on button "今天" at bounding box center [461, 160] width 55 height 33
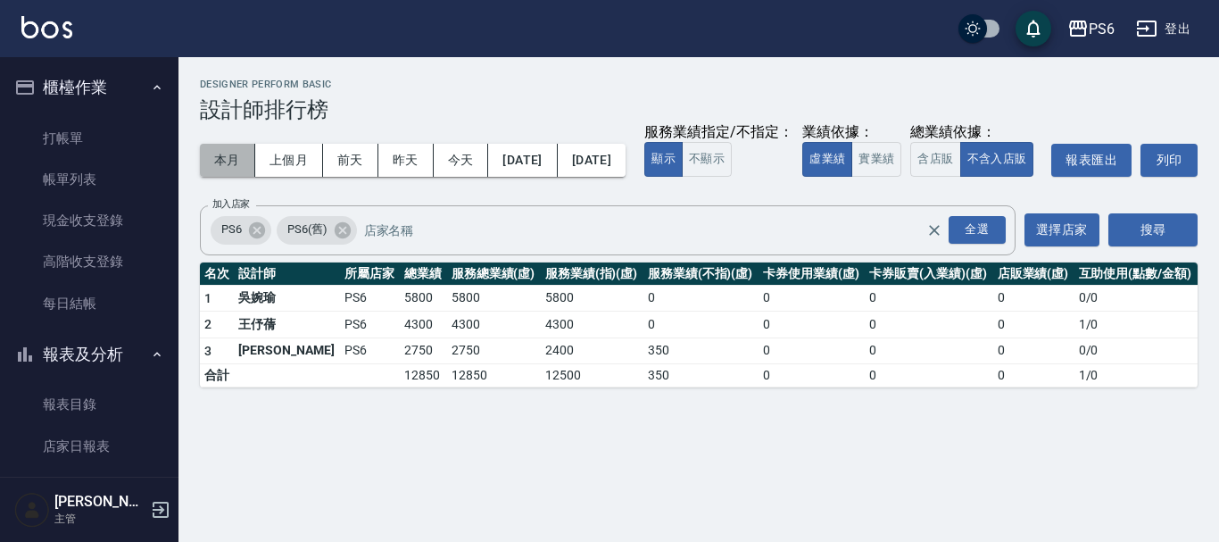
click at [235, 170] on button "本月" at bounding box center [227, 160] width 55 height 33
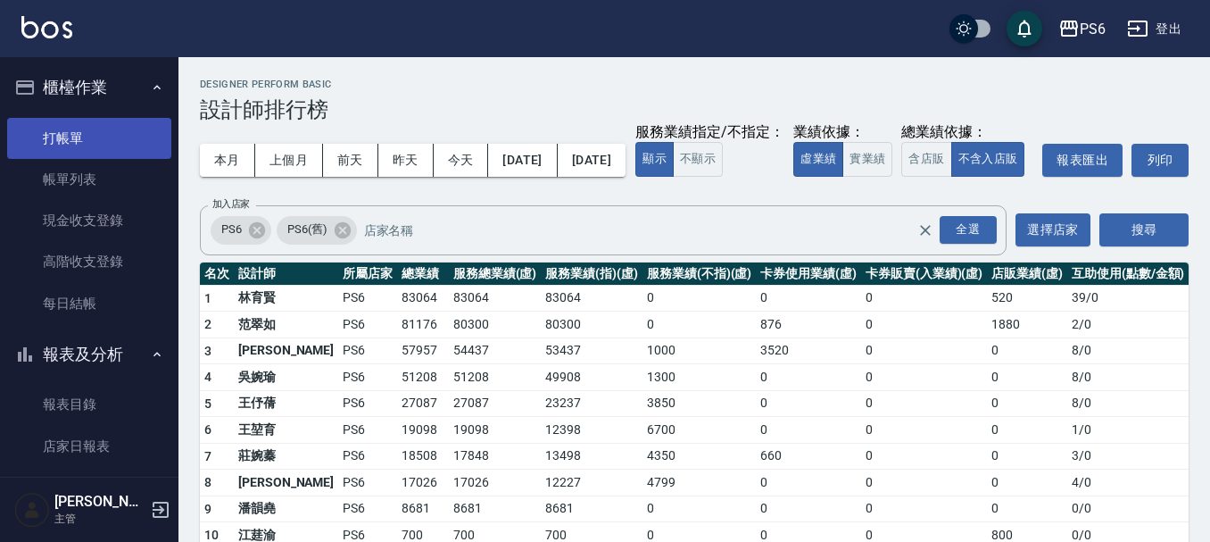
click at [90, 139] on link "打帳單" at bounding box center [89, 138] width 164 height 41
